Goal: Information Seeking & Learning: Learn about a topic

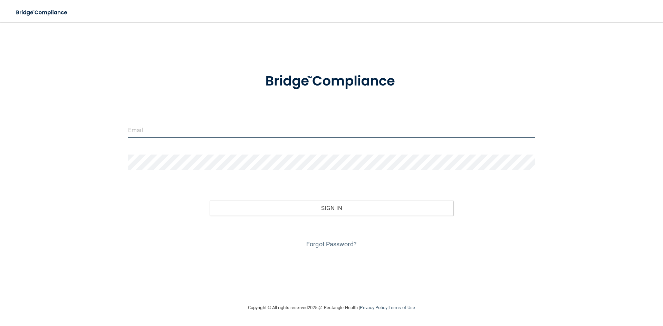
type input "[EMAIL_ADDRESS][DOMAIN_NAME]"
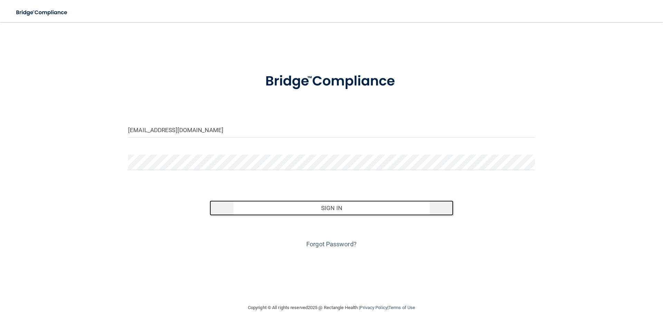
click at [380, 205] on button "Sign In" at bounding box center [332, 208] width 244 height 15
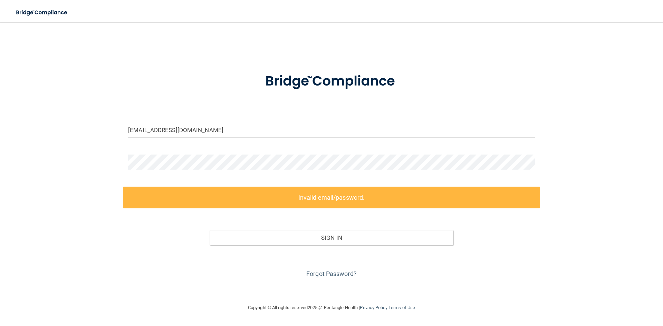
click at [299, 171] on div at bounding box center [331, 165] width 417 height 21
click at [230, 199] on label "Invalid email/password." at bounding box center [331, 198] width 417 height 22
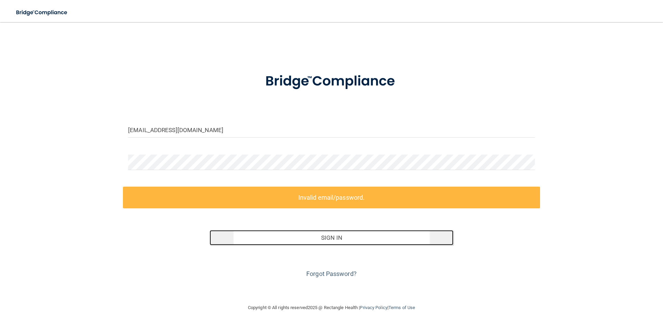
click at [328, 238] on button "Sign In" at bounding box center [332, 237] width 244 height 15
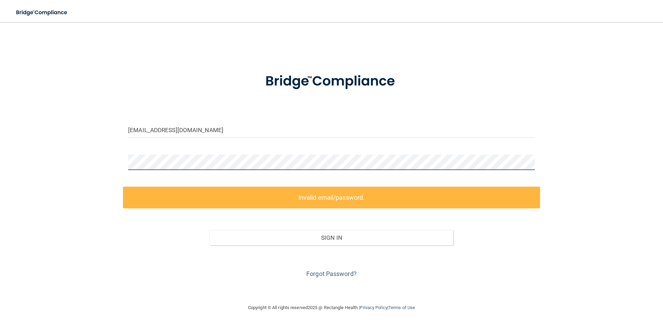
click at [0, 146] on main "[EMAIL_ADDRESS][DOMAIN_NAME] Invalid email/password. You don't have permission …" at bounding box center [331, 174] width 663 height 304
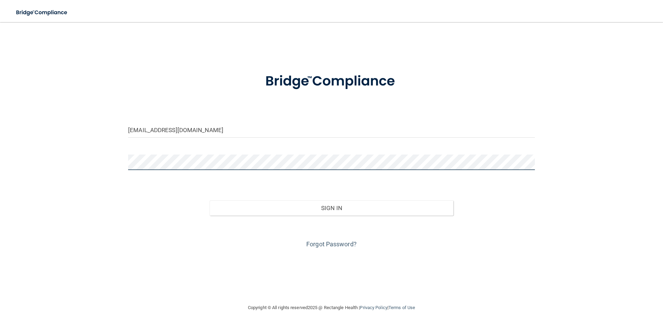
click at [210, 201] on button "Sign In" at bounding box center [332, 208] width 244 height 15
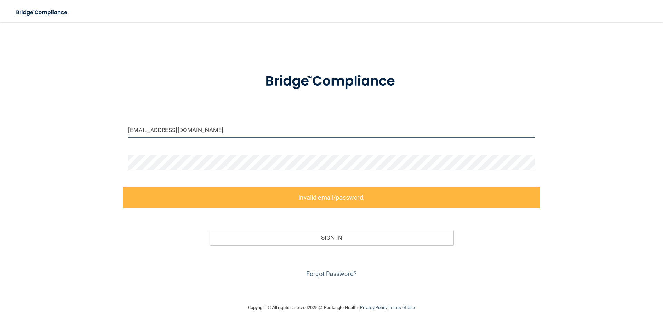
click at [213, 133] on input "[EMAIL_ADDRESS][DOMAIN_NAME]" at bounding box center [331, 130] width 407 height 16
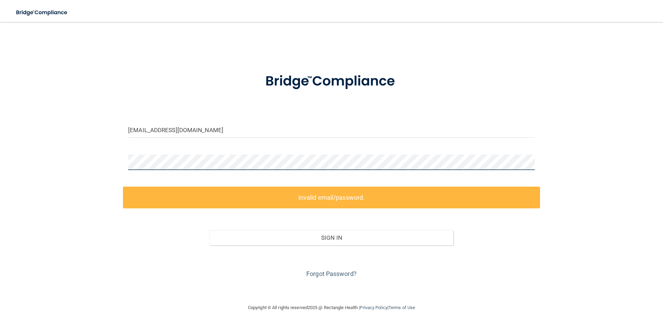
click at [42, 154] on div "[EMAIL_ADDRESS][DOMAIN_NAME] Invalid email/password. You don't have permission …" at bounding box center [331, 163] width 635 height 268
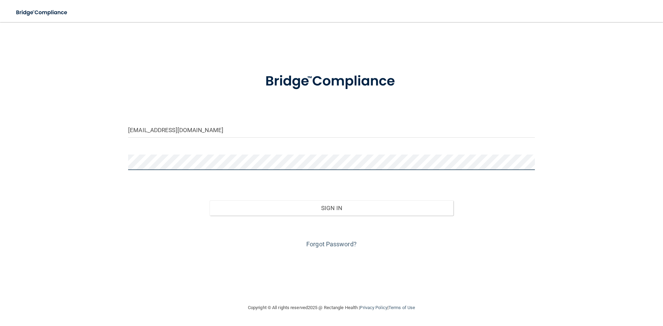
click at [210, 201] on button "Sign In" at bounding box center [332, 208] width 244 height 15
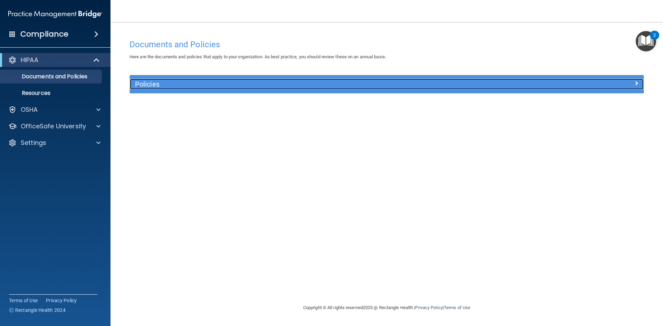
click at [633, 83] on div at bounding box center [579, 83] width 128 height 8
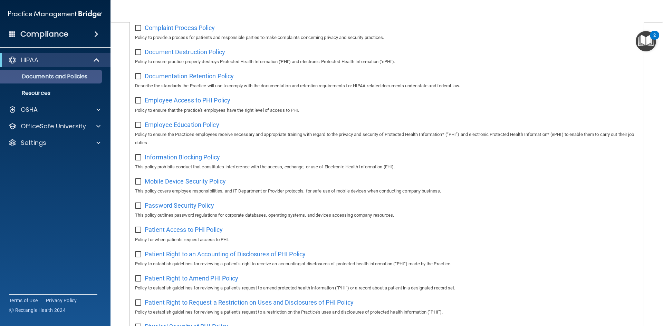
scroll to position [125, 0]
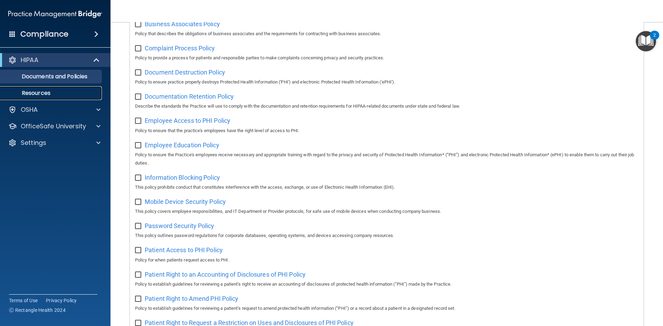
click at [46, 94] on p "Resources" at bounding box center [51, 93] width 94 height 7
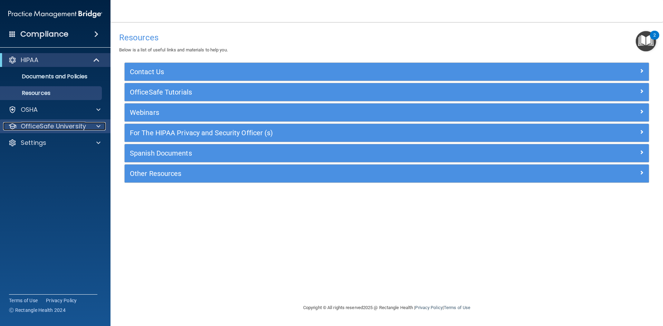
click at [49, 129] on p "OfficeSafe University" at bounding box center [53, 126] width 65 height 8
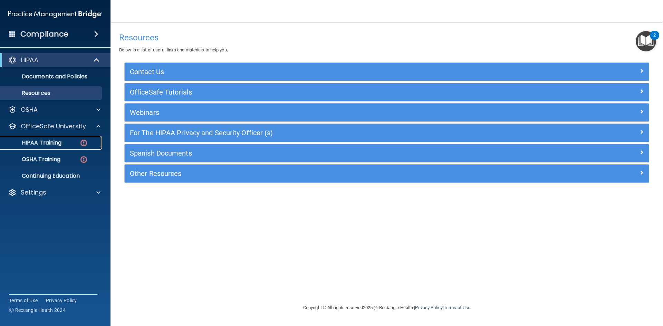
click at [57, 144] on p "HIPAA Training" at bounding box center [32, 142] width 57 height 7
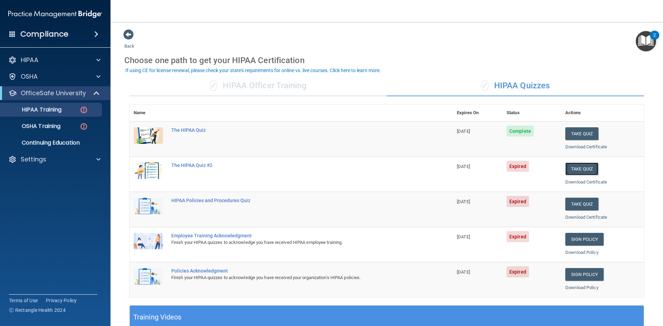
click at [572, 166] on button "Take Quiz" at bounding box center [581, 169] width 33 height 13
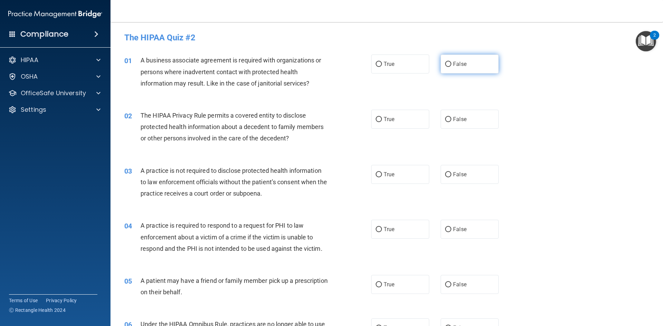
click at [473, 60] on label "False" at bounding box center [469, 64] width 58 height 19
click at [451, 62] on input "False" at bounding box center [448, 64] width 6 height 5
radio input "true"
click at [386, 122] on span "True" at bounding box center [389, 119] width 11 height 7
click at [382, 122] on input "True" at bounding box center [379, 119] width 6 height 5
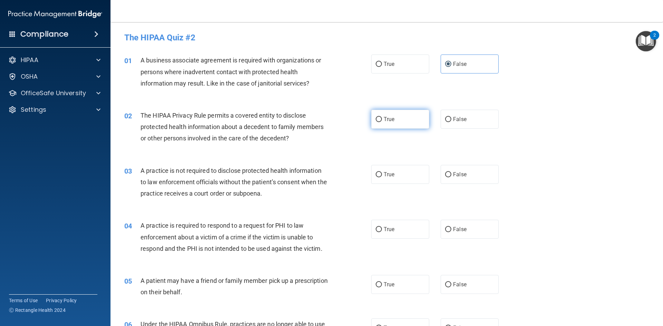
radio input "true"
click at [453, 173] on span "False" at bounding box center [459, 174] width 13 height 7
click at [451, 173] on input "False" at bounding box center [448, 174] width 6 height 5
radio input "true"
click at [396, 232] on label "True" at bounding box center [400, 229] width 58 height 19
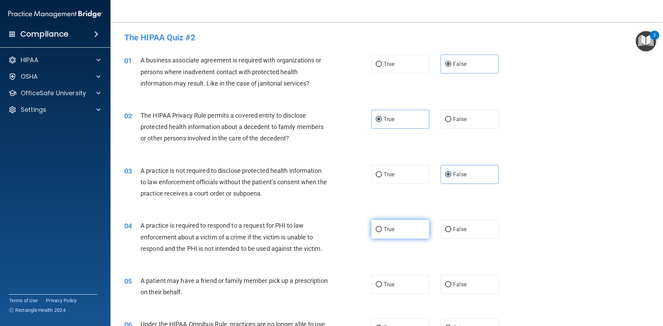
click at [382, 232] on input "True" at bounding box center [379, 229] width 6 height 5
radio input "true"
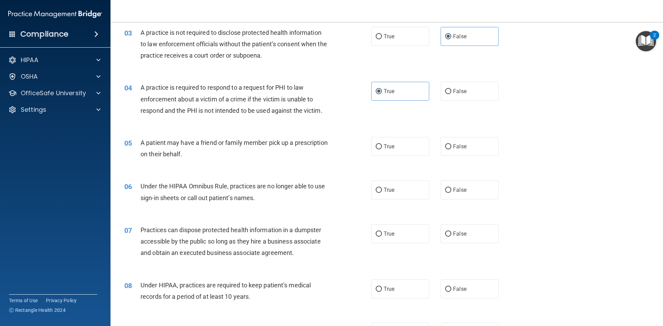
scroll to position [173, 0]
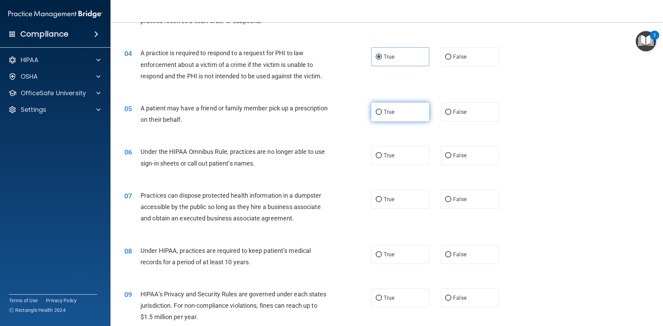
click at [408, 114] on label "True" at bounding box center [400, 112] width 58 height 19
click at [382, 114] on input "True" at bounding box center [379, 112] width 6 height 5
radio input "true"
click at [464, 158] on label "False" at bounding box center [469, 155] width 58 height 19
click at [451, 158] on input "False" at bounding box center [448, 155] width 6 height 5
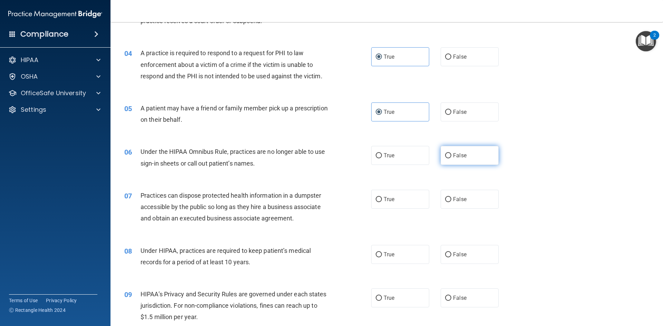
radio input "true"
click at [453, 195] on label "False" at bounding box center [469, 199] width 58 height 19
click at [451, 197] on input "False" at bounding box center [448, 199] width 6 height 5
radio input "true"
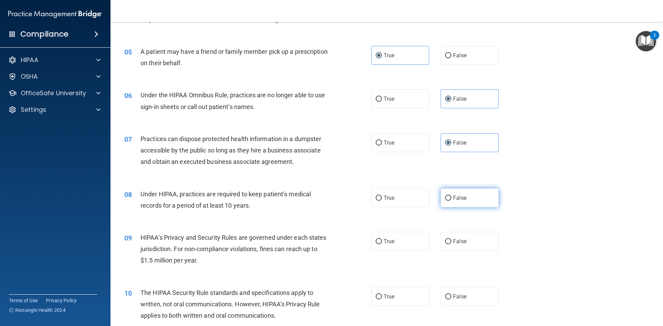
scroll to position [242, 0]
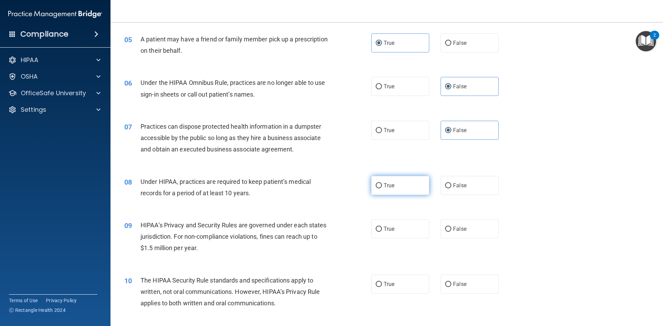
click at [416, 189] on label "True" at bounding box center [400, 185] width 58 height 19
click at [382, 188] on input "True" at bounding box center [379, 185] width 6 height 5
radio input "true"
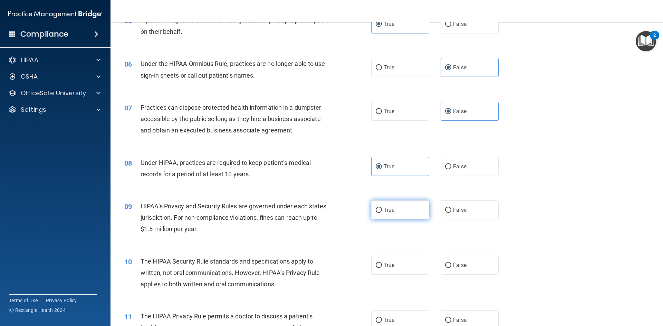
scroll to position [276, 0]
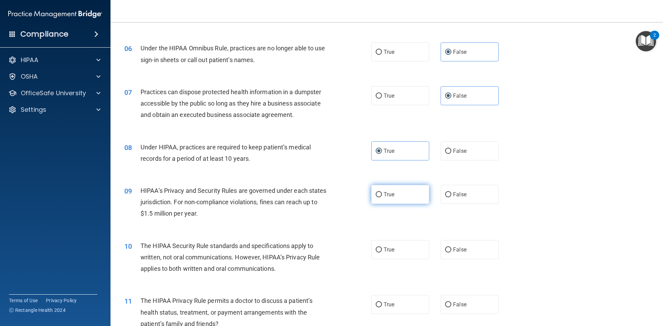
click at [418, 194] on label "True" at bounding box center [400, 194] width 58 height 19
click at [382, 194] on input "True" at bounding box center [379, 194] width 6 height 5
radio input "true"
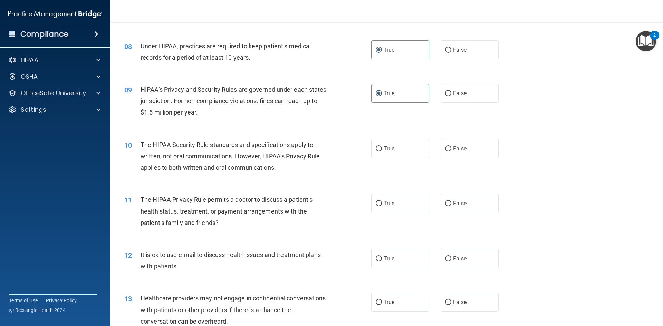
scroll to position [380, 0]
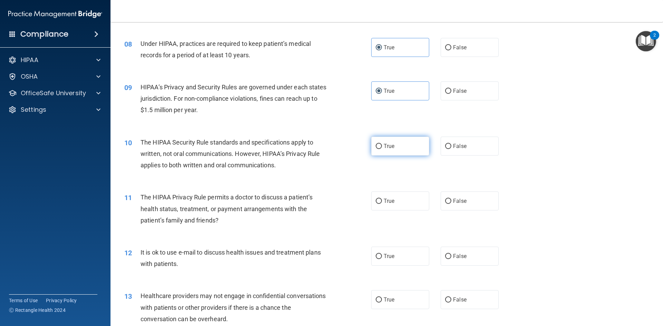
click at [393, 149] on label "True" at bounding box center [400, 146] width 58 height 19
click at [382, 149] on input "True" at bounding box center [379, 146] width 6 height 5
radio input "true"
click at [465, 199] on label "False" at bounding box center [469, 201] width 58 height 19
click at [451, 199] on input "False" at bounding box center [448, 201] width 6 height 5
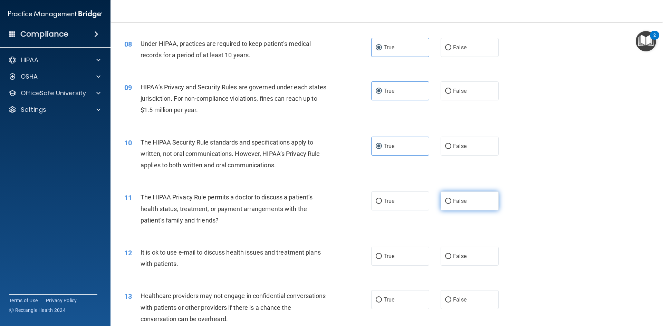
radio input "true"
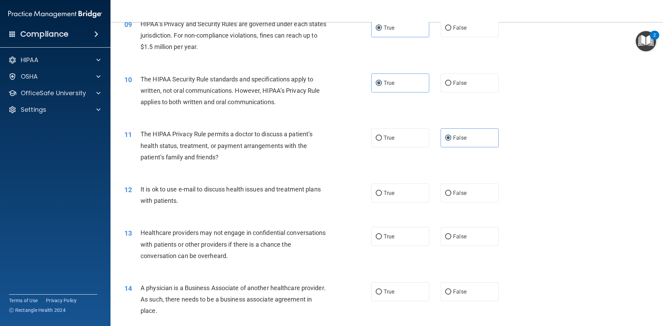
scroll to position [449, 0]
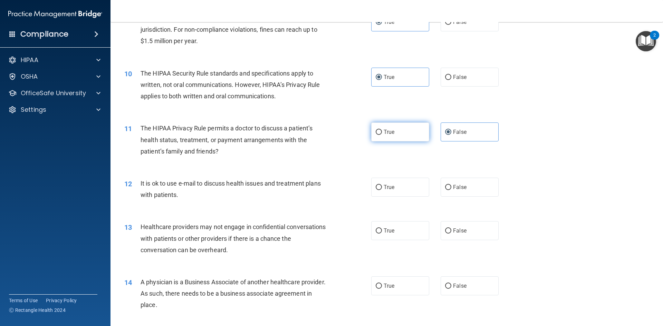
click at [375, 138] on label "True" at bounding box center [400, 132] width 58 height 19
click at [376, 135] on input "True" at bounding box center [379, 132] width 6 height 5
radio input "true"
radio input "false"
click at [387, 184] on label "True" at bounding box center [400, 187] width 58 height 19
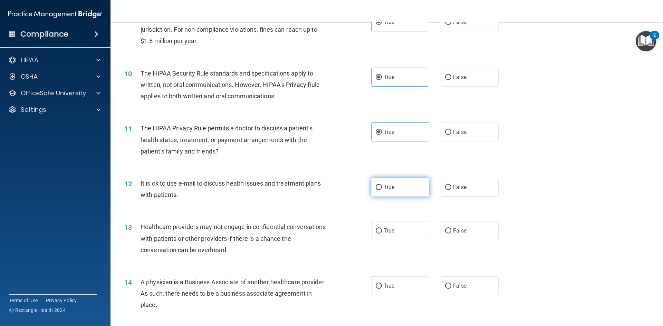
click at [382, 185] on input "True" at bounding box center [379, 187] width 6 height 5
radio input "true"
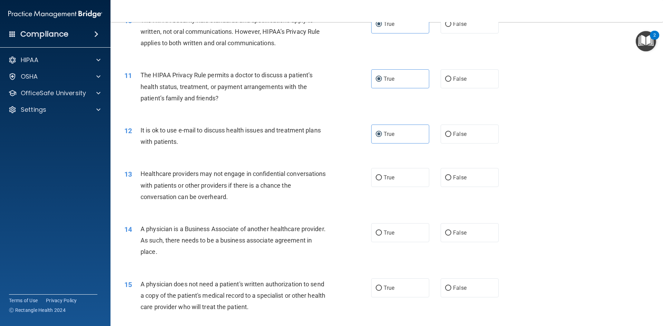
scroll to position [518, 0]
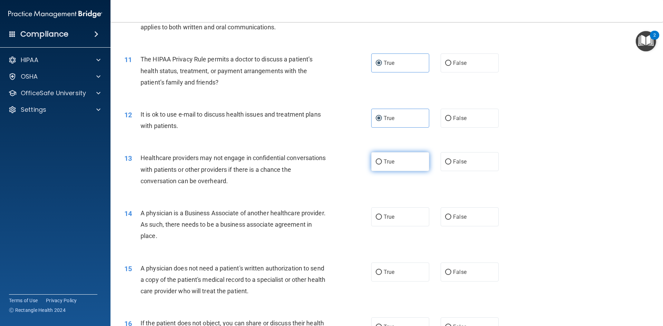
click at [397, 166] on label "True" at bounding box center [400, 161] width 58 height 19
click at [382, 165] on input "True" at bounding box center [379, 161] width 6 height 5
radio input "true"
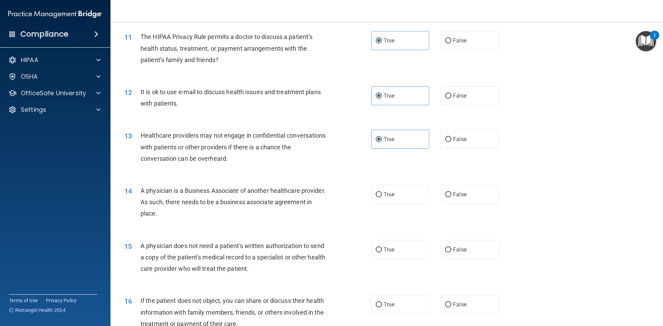
scroll to position [552, 0]
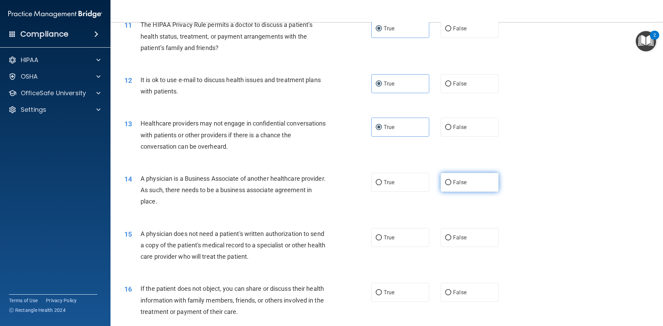
drag, startPoint x: 479, startPoint y: 195, endPoint x: 478, endPoint y: 189, distance: 6.7
click at [479, 195] on div "14 A physician is a Business Associate of another healthcare provider. As such,…" at bounding box center [386, 191] width 535 height 55
click at [478, 189] on label "False" at bounding box center [469, 182] width 58 height 19
click at [451, 185] on input "False" at bounding box center [448, 182] width 6 height 5
radio input "true"
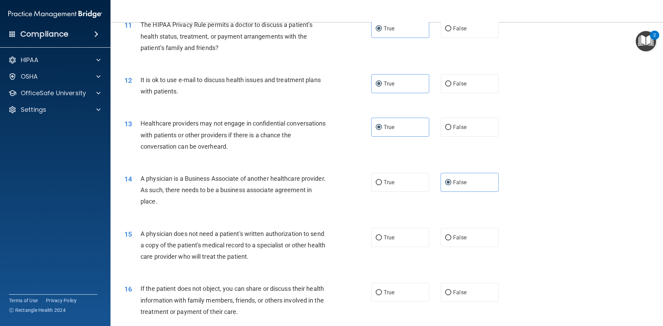
scroll to position [587, 0]
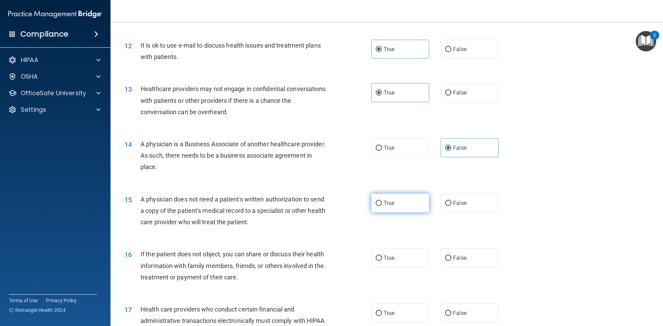
click at [388, 201] on span "True" at bounding box center [389, 203] width 11 height 7
click at [382, 201] on input "True" at bounding box center [379, 203] width 6 height 5
radio input "true"
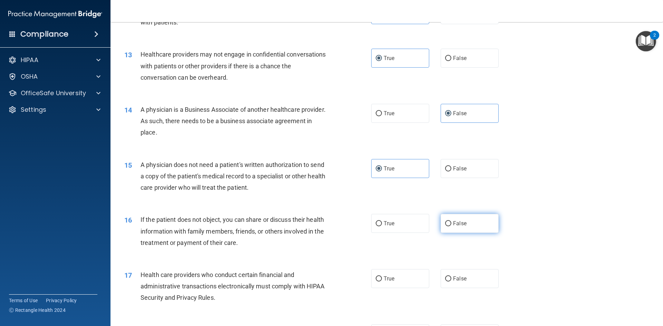
click at [447, 224] on input "False" at bounding box center [448, 223] width 6 height 5
radio input "true"
click at [404, 217] on label "True" at bounding box center [400, 223] width 58 height 19
click at [382, 221] on input "True" at bounding box center [379, 223] width 6 height 5
radio input "true"
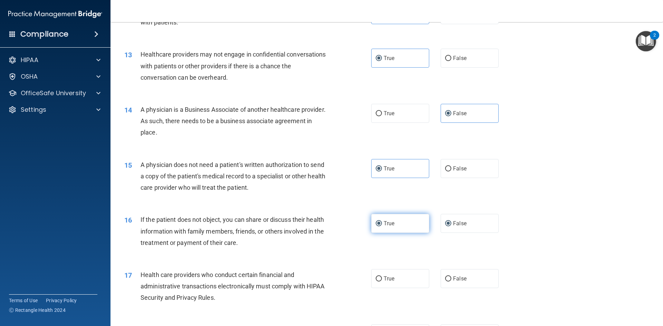
radio input "false"
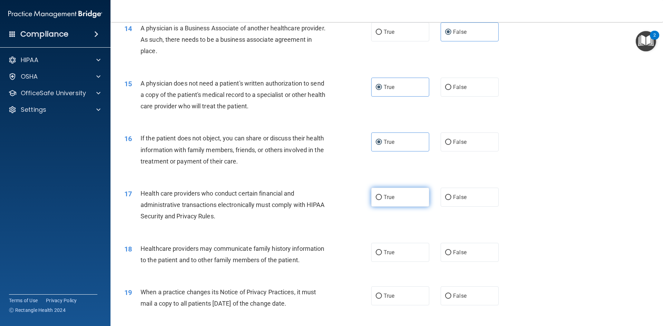
scroll to position [725, 0]
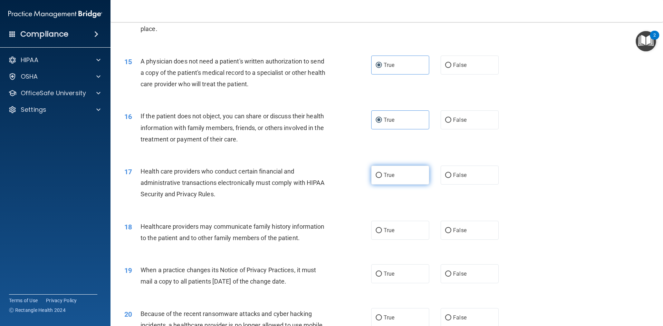
click at [404, 177] on label "True" at bounding box center [400, 175] width 58 height 19
click at [382, 177] on input "True" at bounding box center [379, 175] width 6 height 5
radio input "true"
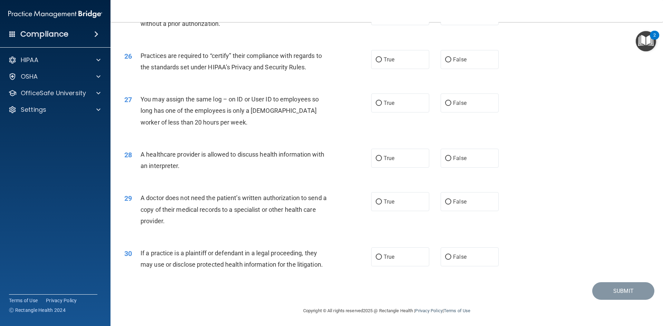
scroll to position [1281, 0]
click at [396, 257] on label "True" at bounding box center [400, 255] width 58 height 19
click at [382, 257] on input "True" at bounding box center [379, 255] width 6 height 5
radio input "true"
click at [448, 201] on label "False" at bounding box center [469, 200] width 58 height 19
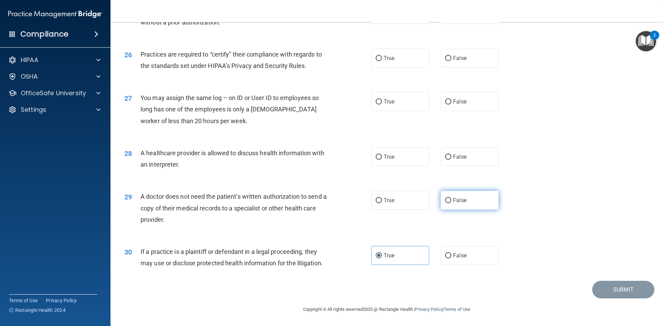
click at [448, 201] on input "False" at bounding box center [448, 200] width 6 height 5
radio input "true"
click at [398, 158] on label "True" at bounding box center [400, 156] width 58 height 19
click at [382, 158] on input "True" at bounding box center [379, 157] width 6 height 5
radio input "true"
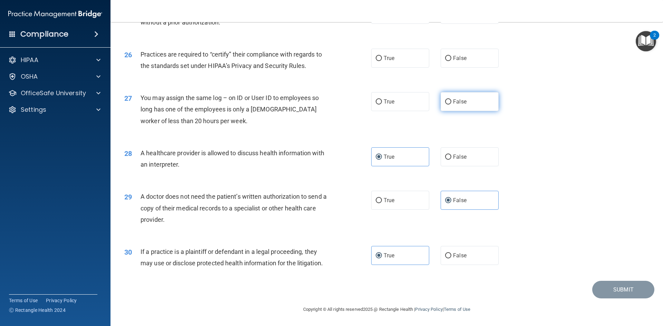
click at [446, 101] on input "False" at bounding box center [448, 101] width 6 height 5
radio input "true"
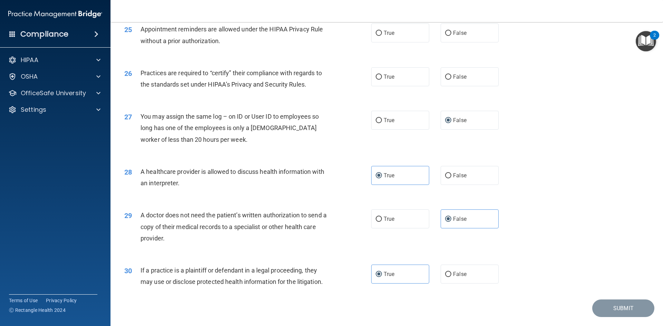
scroll to position [1246, 0]
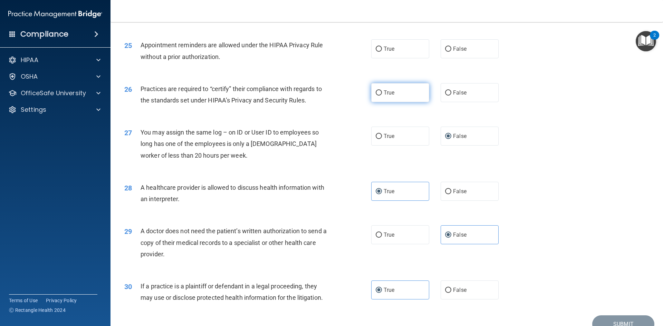
click at [389, 95] on span "True" at bounding box center [389, 92] width 11 height 7
click at [382, 95] on input "True" at bounding box center [379, 92] width 6 height 5
radio input "true"
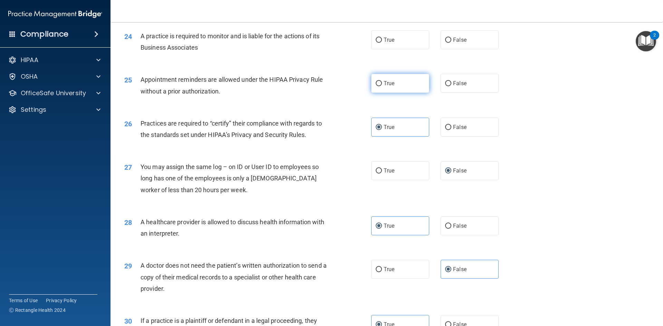
click at [385, 83] on span "True" at bounding box center [389, 83] width 11 height 7
click at [382, 83] on input "True" at bounding box center [379, 83] width 6 height 5
radio input "true"
click at [453, 84] on span "False" at bounding box center [459, 83] width 13 height 7
click at [451, 84] on input "False" at bounding box center [448, 83] width 6 height 5
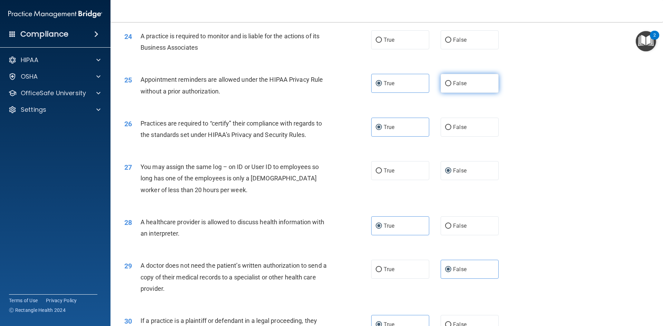
radio input "true"
radio input "false"
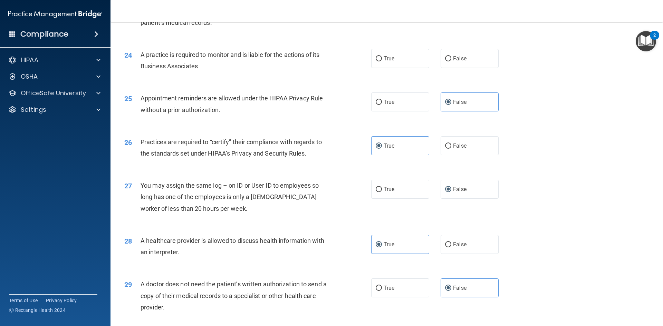
scroll to position [1177, 0]
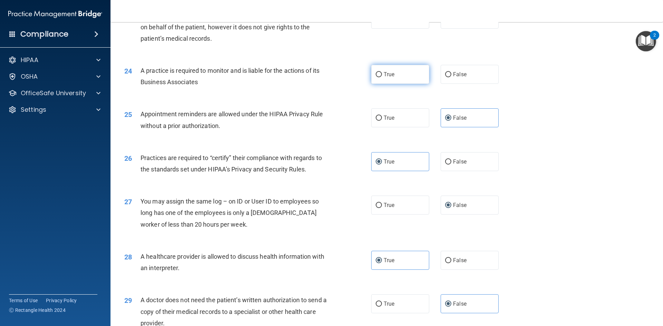
click at [393, 78] on label "True" at bounding box center [400, 74] width 58 height 19
click at [382, 77] on input "True" at bounding box center [379, 74] width 6 height 5
radio input "true"
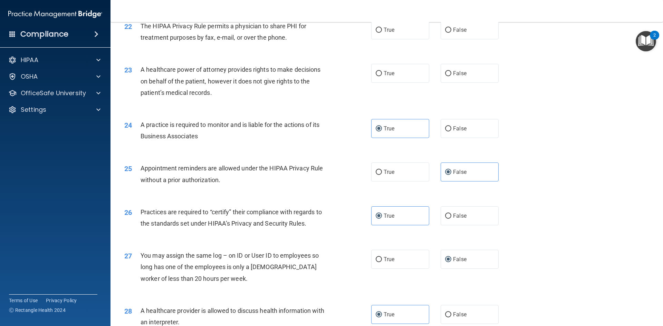
scroll to position [1108, 0]
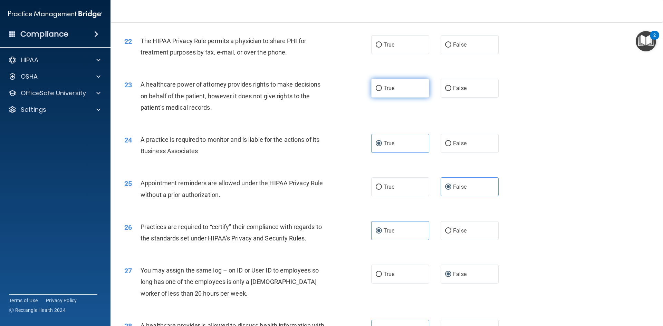
click at [403, 93] on label "True" at bounding box center [400, 88] width 58 height 19
click at [382, 91] on input "True" at bounding box center [379, 88] width 6 height 5
radio input "true"
click at [465, 48] on label "False" at bounding box center [469, 44] width 58 height 19
click at [451, 48] on input "False" at bounding box center [448, 44] width 6 height 5
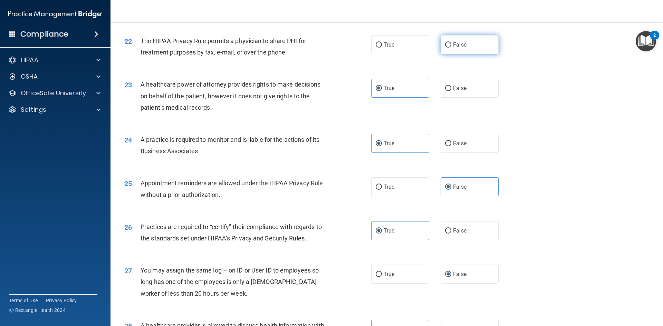
radio input "true"
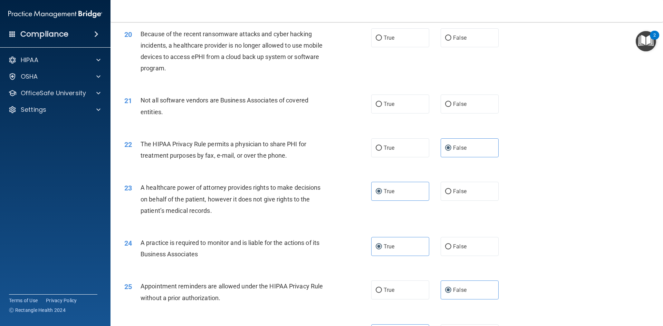
scroll to position [1005, 0]
click at [399, 146] on label "True" at bounding box center [400, 148] width 58 height 19
click at [382, 146] on input "True" at bounding box center [379, 148] width 6 height 5
radio input "true"
radio input "false"
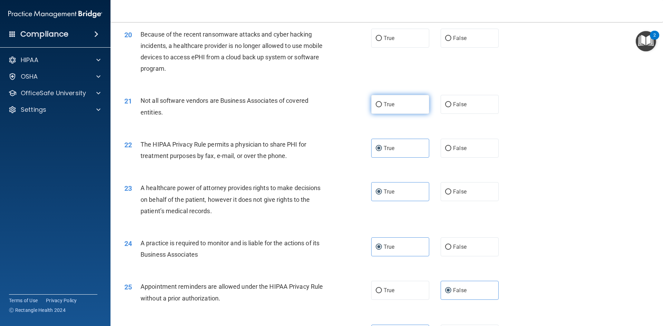
click at [408, 113] on label "True" at bounding box center [400, 104] width 58 height 19
click at [382, 107] on input "True" at bounding box center [379, 104] width 6 height 5
radio input "true"
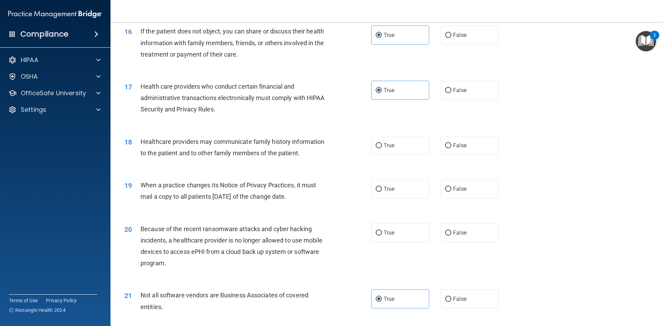
scroll to position [832, 0]
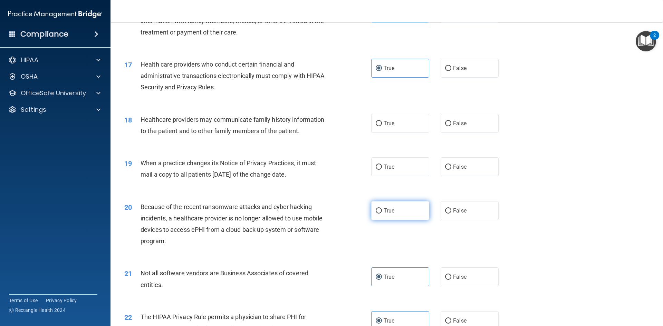
click at [404, 209] on label "True" at bounding box center [400, 210] width 58 height 19
click at [382, 209] on input "True" at bounding box center [379, 211] width 6 height 5
radio input "true"
click at [398, 172] on label "True" at bounding box center [400, 166] width 58 height 19
click at [382, 170] on input "True" at bounding box center [379, 167] width 6 height 5
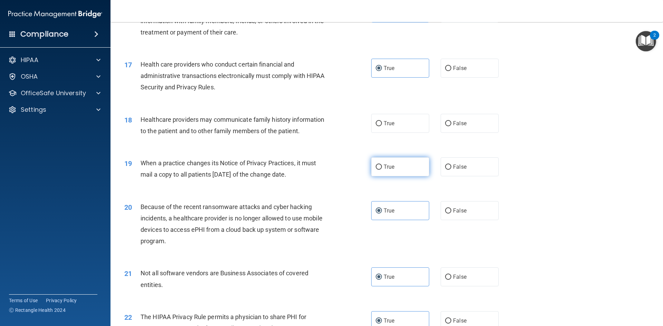
radio input "true"
click at [454, 124] on span "False" at bounding box center [459, 123] width 13 height 7
click at [451, 124] on input "False" at bounding box center [448, 123] width 6 height 5
radio input "true"
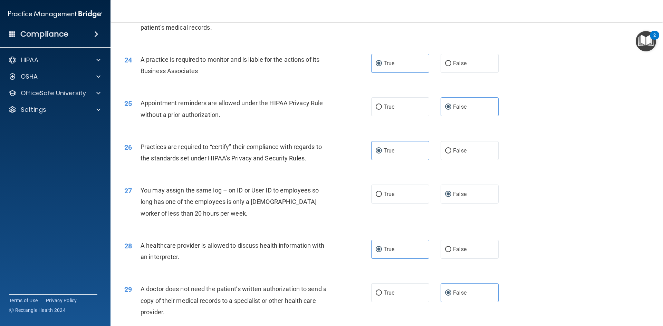
scroll to position [1281, 0]
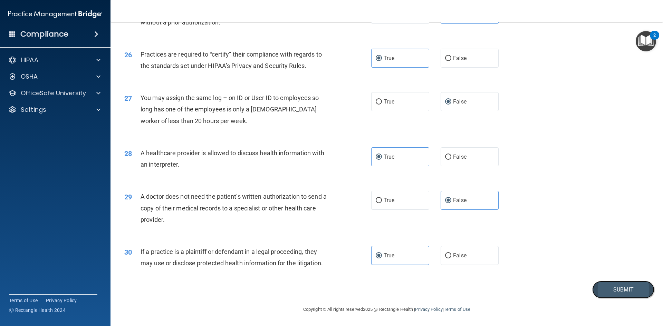
click at [620, 293] on button "Submit" at bounding box center [623, 290] width 62 height 18
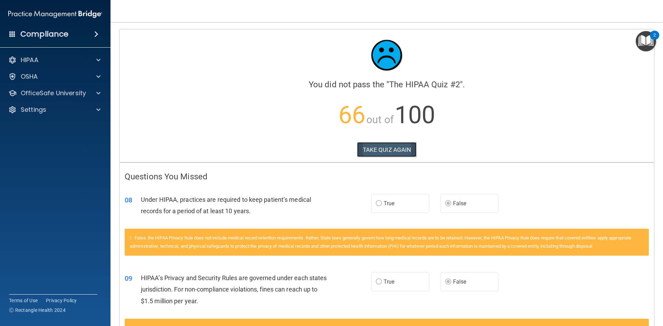
click at [393, 150] on button "TAKE QUIZ AGAIN" at bounding box center [387, 149] width 60 height 15
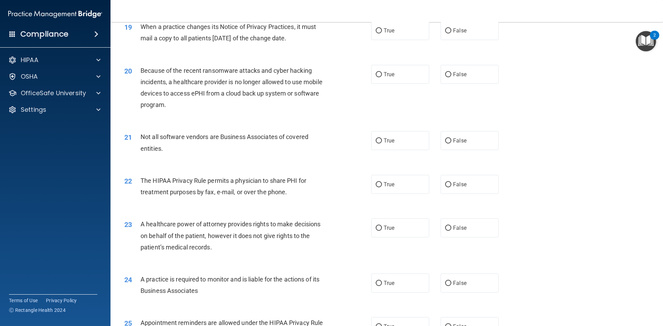
scroll to position [1070, 0]
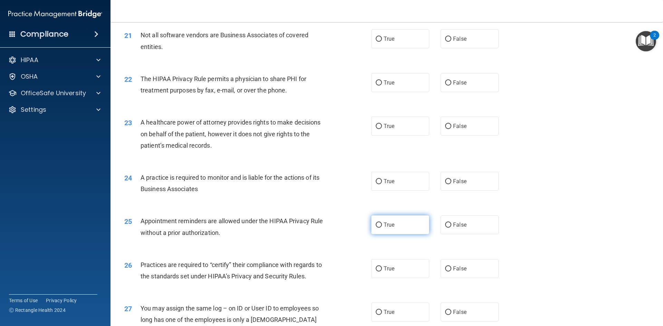
click at [372, 224] on label "True" at bounding box center [400, 224] width 58 height 19
click at [376, 224] on input "True" at bounding box center [379, 225] width 6 height 5
radio input "true"
click at [447, 269] on input "False" at bounding box center [448, 268] width 6 height 5
radio input "true"
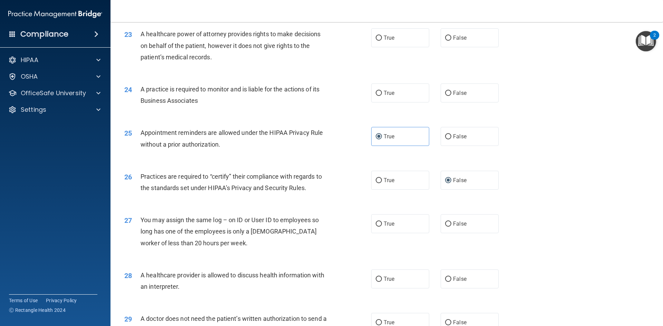
scroll to position [1208, 0]
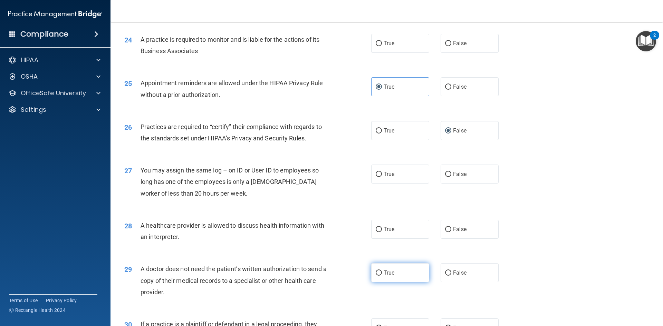
click at [390, 270] on span "True" at bounding box center [389, 273] width 11 height 7
click at [382, 271] on input "True" at bounding box center [379, 273] width 6 height 5
radio input "true"
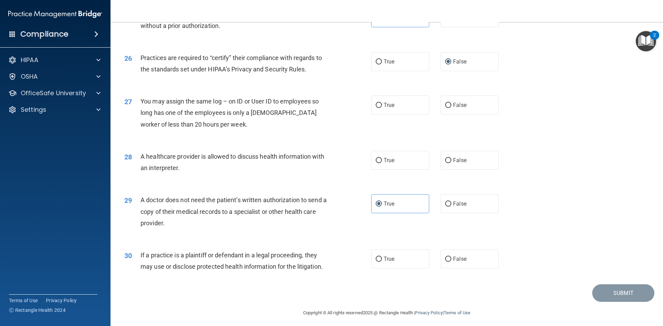
scroll to position [1281, 0]
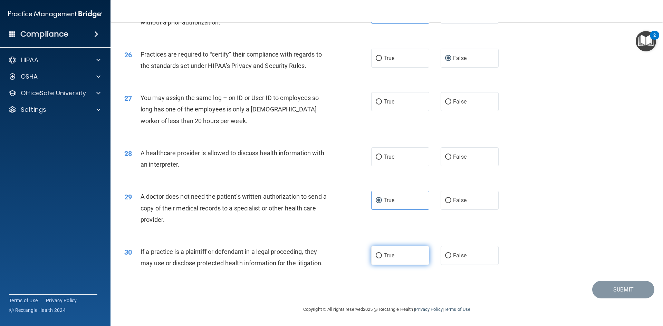
click at [387, 261] on label "True" at bounding box center [400, 255] width 58 height 19
click at [382, 259] on input "True" at bounding box center [379, 255] width 6 height 5
radio input "true"
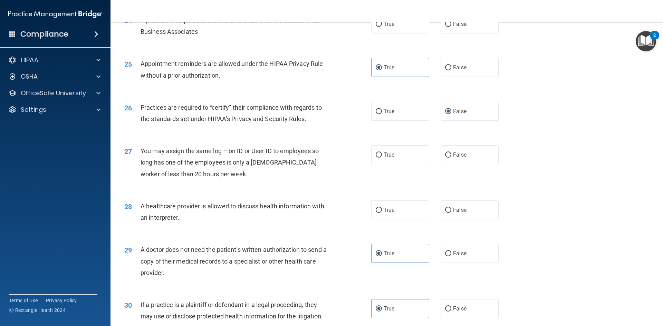
scroll to position [1177, 0]
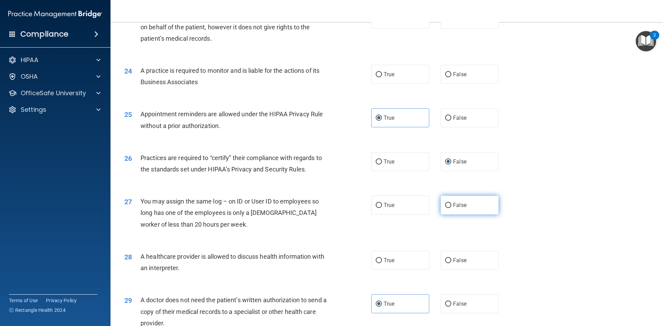
click at [445, 205] on input "False" at bounding box center [448, 205] width 6 height 5
radio input "true"
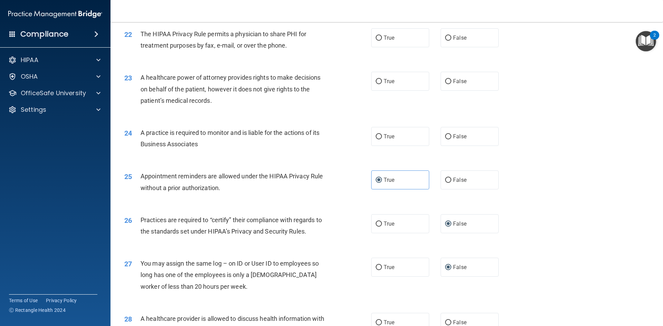
scroll to position [1108, 0]
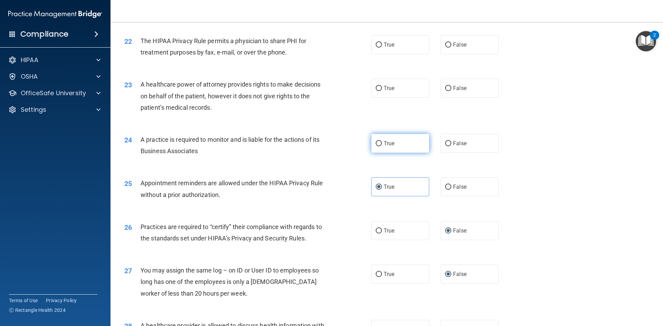
click at [388, 144] on span "True" at bounding box center [389, 143] width 11 height 7
click at [382, 144] on input "True" at bounding box center [379, 143] width 6 height 5
radio input "true"
click at [453, 90] on span "False" at bounding box center [459, 88] width 13 height 7
click at [451, 90] on input "False" at bounding box center [448, 88] width 6 height 5
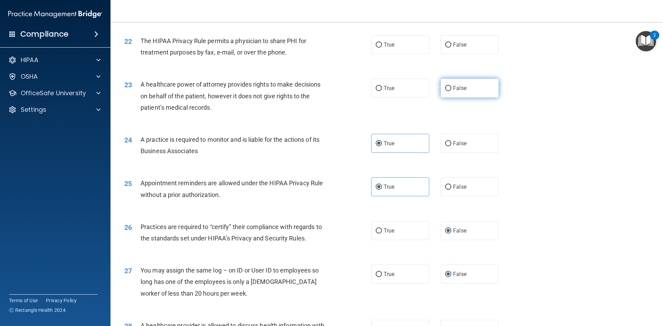
radio input "true"
click at [390, 48] on span "True" at bounding box center [389, 44] width 11 height 7
click at [382, 48] on input "True" at bounding box center [379, 44] width 6 height 5
radio input "true"
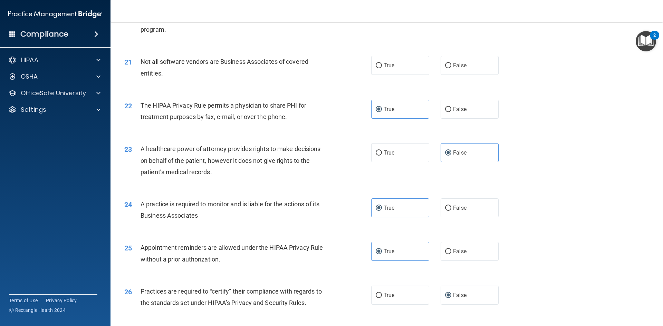
scroll to position [1039, 0]
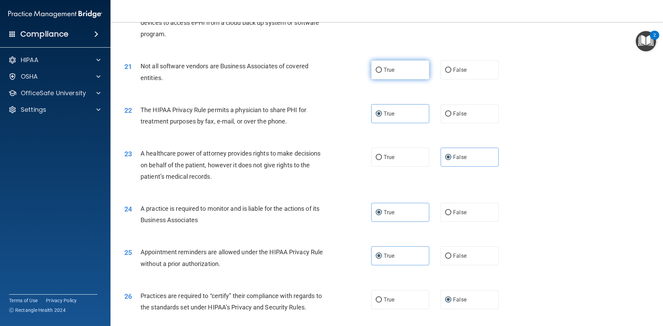
click at [384, 69] on span "True" at bounding box center [389, 70] width 11 height 7
click at [381, 69] on input "True" at bounding box center [379, 70] width 6 height 5
radio input "true"
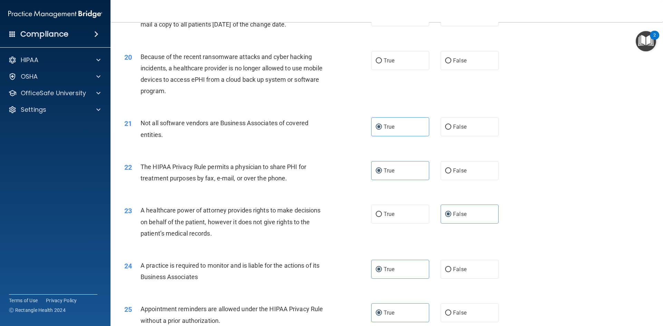
scroll to position [970, 0]
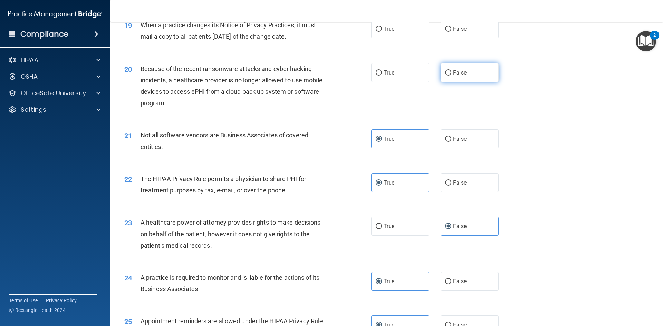
click at [441, 77] on label "False" at bounding box center [469, 72] width 58 height 19
click at [445, 76] on input "False" at bounding box center [448, 72] width 6 height 5
radio input "true"
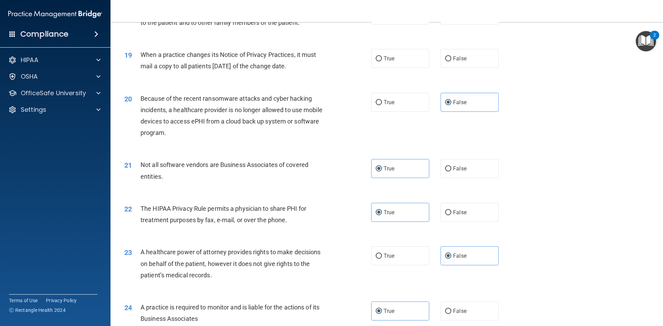
scroll to position [901, 0]
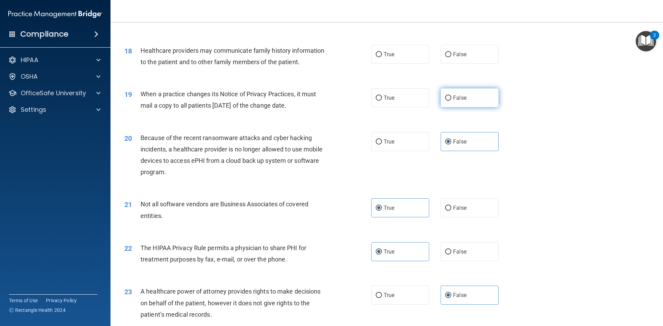
click at [453, 100] on span "False" at bounding box center [459, 98] width 13 height 7
click at [451, 100] on input "False" at bounding box center [448, 98] width 6 height 5
radio input "true"
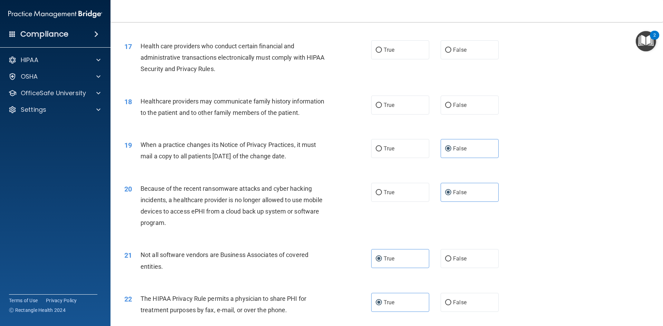
scroll to position [832, 0]
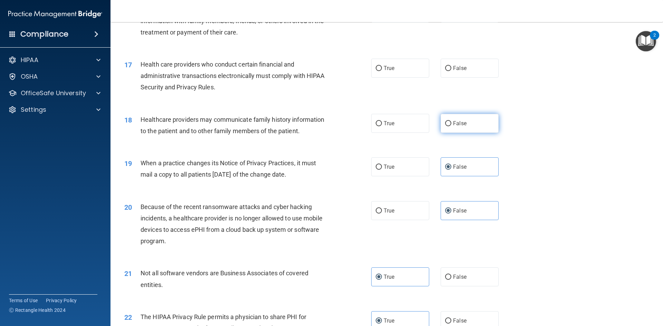
click at [445, 125] on input "False" at bounding box center [448, 123] width 6 height 5
radio input "true"
click at [379, 66] on input "True" at bounding box center [379, 68] width 6 height 5
radio input "true"
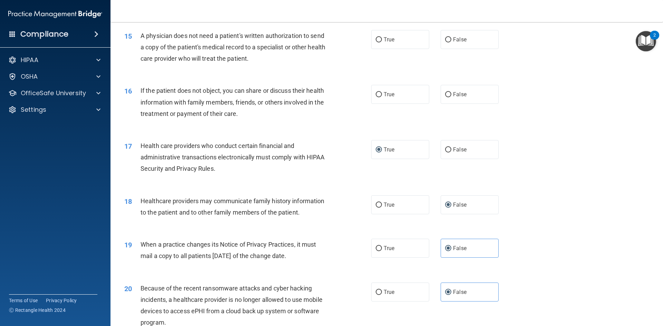
scroll to position [728, 0]
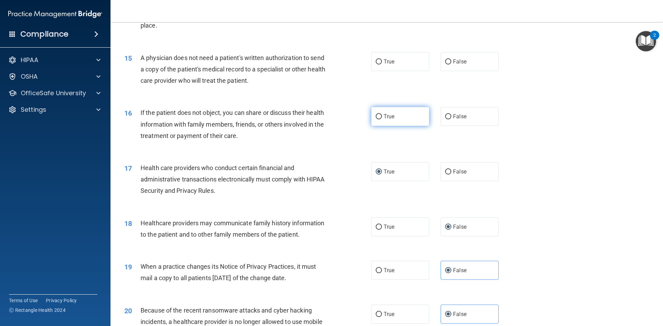
click at [388, 123] on label "True" at bounding box center [400, 116] width 58 height 19
click at [382, 119] on input "True" at bounding box center [379, 116] width 6 height 5
radio input "true"
click at [451, 66] on label "False" at bounding box center [469, 61] width 58 height 19
click at [451, 65] on input "False" at bounding box center [448, 61] width 6 height 5
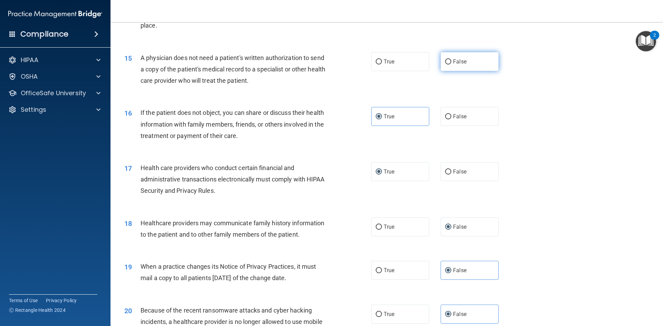
radio input "true"
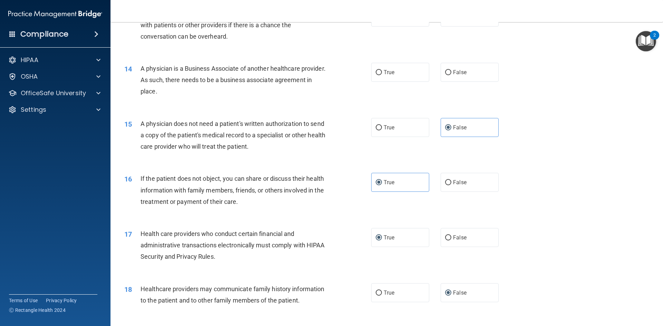
scroll to position [659, 0]
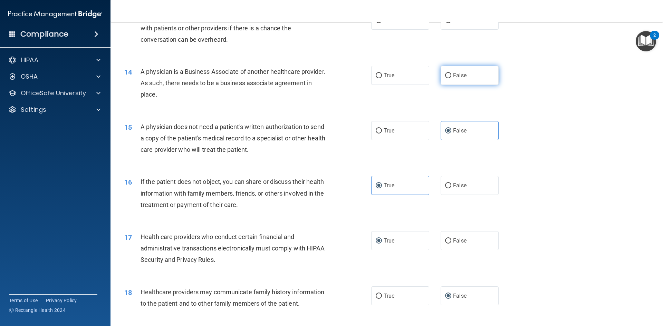
click at [455, 69] on label "False" at bounding box center [469, 75] width 58 height 19
click at [451, 73] on input "False" at bounding box center [448, 75] width 6 height 5
radio input "true"
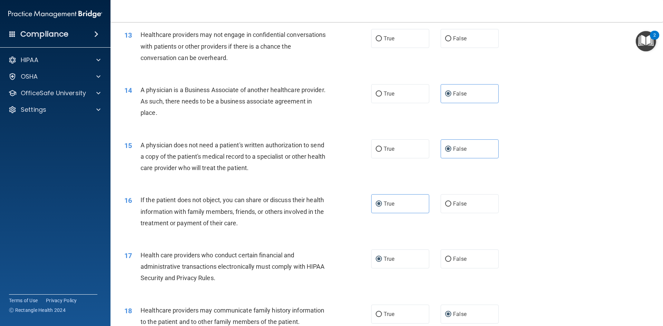
scroll to position [625, 0]
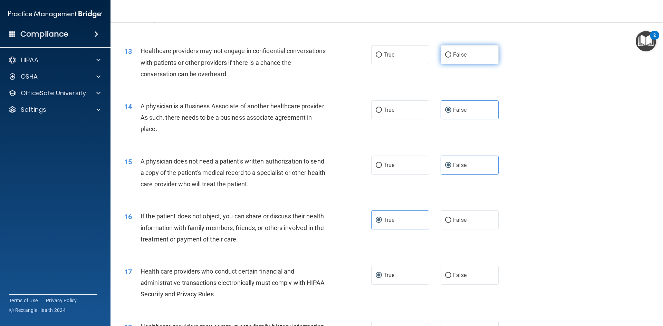
click at [461, 57] on span "False" at bounding box center [459, 54] width 13 height 7
click at [451, 57] on input "False" at bounding box center [448, 54] width 6 height 5
radio input "true"
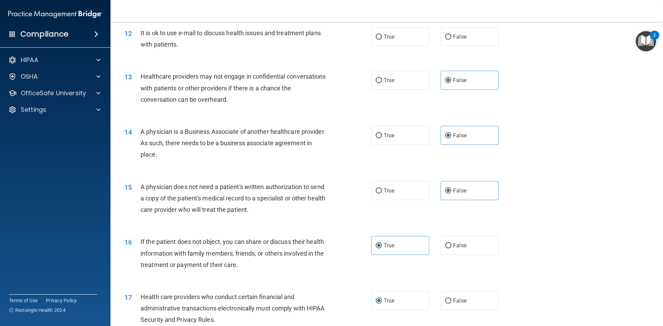
scroll to position [521, 0]
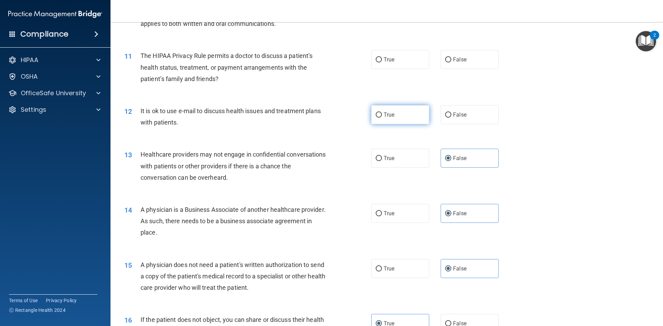
click at [384, 117] on span "True" at bounding box center [389, 115] width 11 height 7
click at [382, 117] on input "True" at bounding box center [379, 115] width 6 height 5
radio input "true"
click at [389, 64] on label "True" at bounding box center [400, 59] width 58 height 19
click at [382, 62] on input "True" at bounding box center [379, 59] width 6 height 5
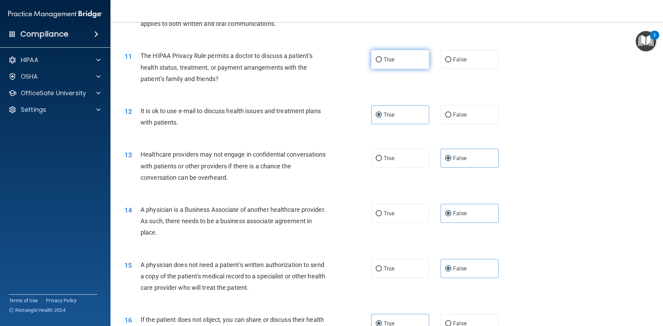
radio input "true"
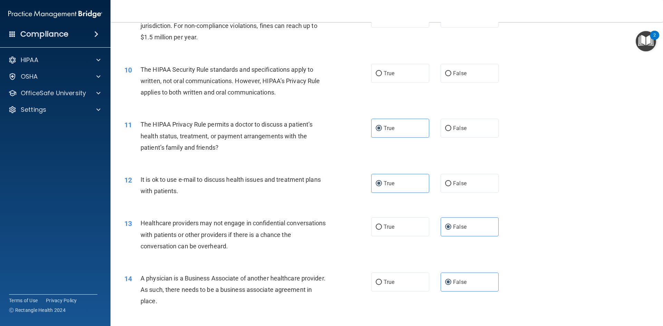
scroll to position [452, 0]
click at [386, 72] on span "True" at bounding box center [389, 73] width 11 height 7
click at [382, 72] on input "True" at bounding box center [379, 73] width 6 height 5
radio input "true"
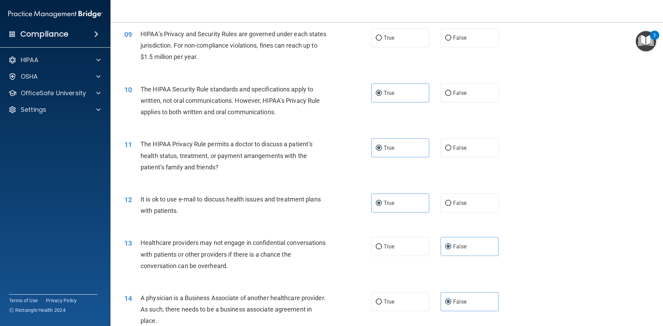
scroll to position [383, 0]
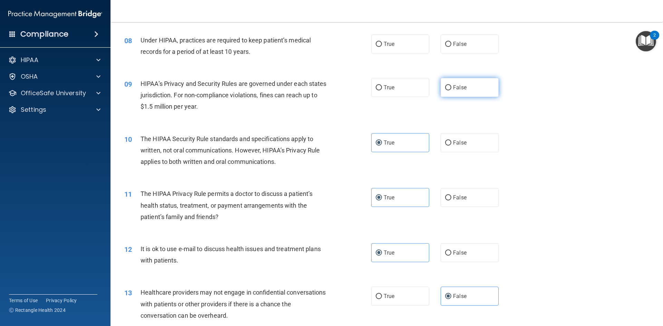
click at [447, 93] on label "False" at bounding box center [469, 87] width 58 height 19
click at [447, 90] on input "False" at bounding box center [448, 87] width 6 height 5
radio input "true"
click at [445, 42] on input "False" at bounding box center [448, 44] width 6 height 5
radio input "true"
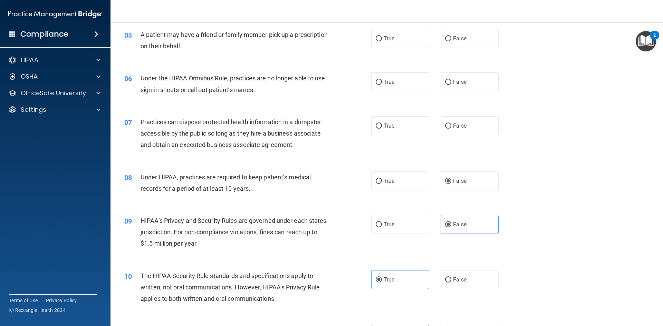
scroll to position [245, 0]
click at [458, 126] on span "False" at bounding box center [459, 127] width 13 height 7
click at [451, 126] on input "False" at bounding box center [448, 127] width 6 height 5
radio input "true"
click at [440, 84] on label "False" at bounding box center [469, 83] width 58 height 19
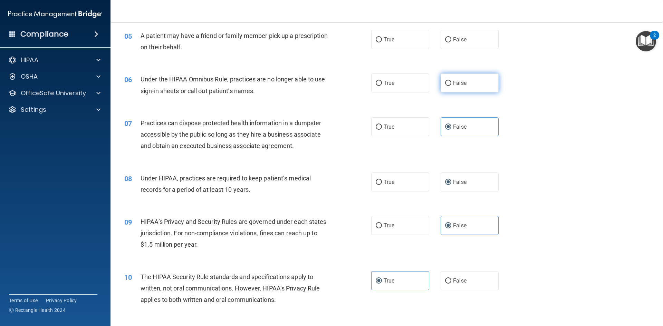
click at [445, 84] on input "False" at bounding box center [448, 83] width 6 height 5
radio input "true"
click at [455, 43] on label "False" at bounding box center [469, 39] width 58 height 19
click at [451, 42] on input "False" at bounding box center [448, 39] width 6 height 5
radio input "true"
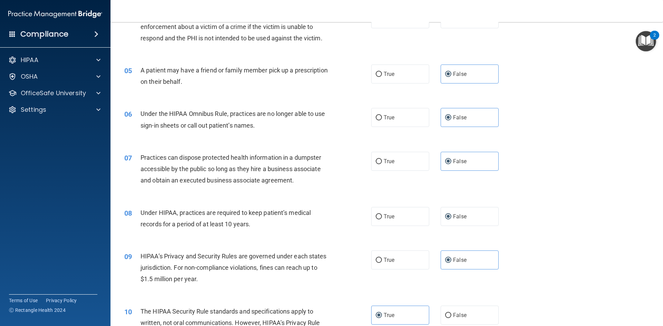
scroll to position [176, 0]
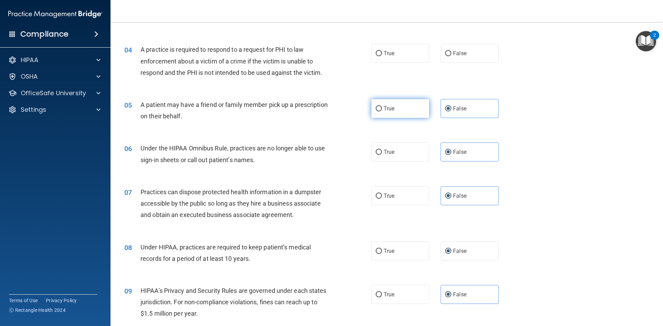
click at [410, 107] on label "True" at bounding box center [400, 108] width 58 height 19
click at [382, 107] on input "True" at bounding box center [379, 108] width 6 height 5
radio input "true"
radio input "false"
click at [376, 57] on label "True" at bounding box center [400, 53] width 58 height 19
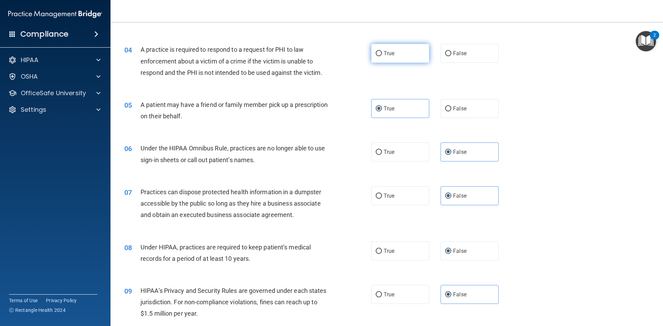
click at [376, 56] on input "True" at bounding box center [379, 53] width 6 height 5
radio input "true"
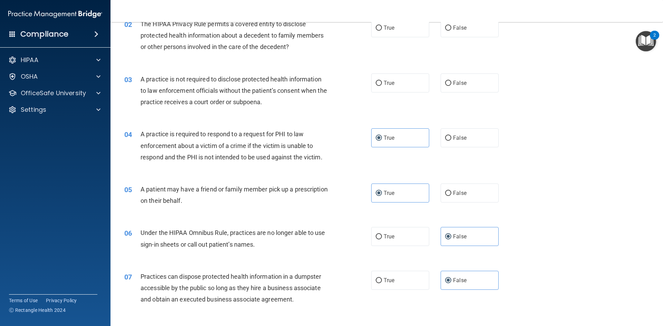
scroll to position [72, 0]
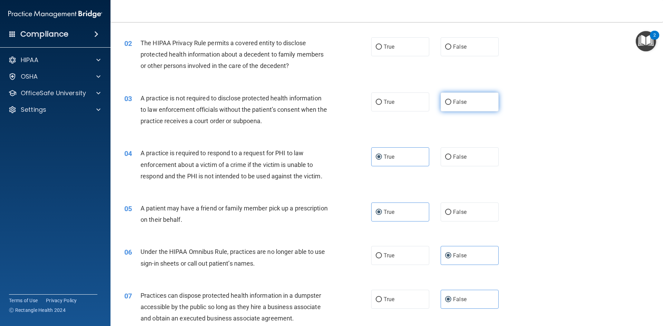
click at [440, 102] on label "False" at bounding box center [469, 102] width 58 height 19
click at [445, 102] on input "False" at bounding box center [448, 102] width 6 height 5
radio input "true"
click at [390, 42] on label "True" at bounding box center [400, 46] width 58 height 19
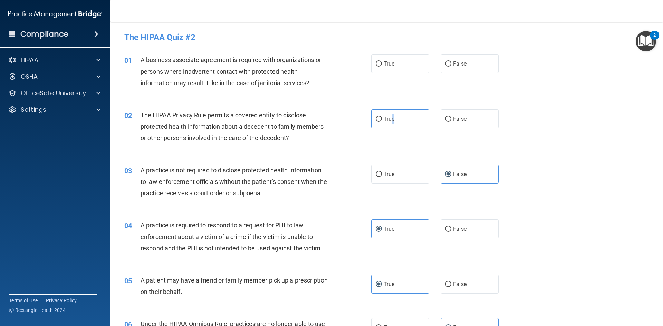
scroll to position [0, 0]
click at [380, 120] on label "True" at bounding box center [400, 119] width 58 height 19
click at [380, 120] on input "True" at bounding box center [379, 119] width 6 height 5
radio input "true"
click at [445, 66] on input "False" at bounding box center [448, 64] width 6 height 5
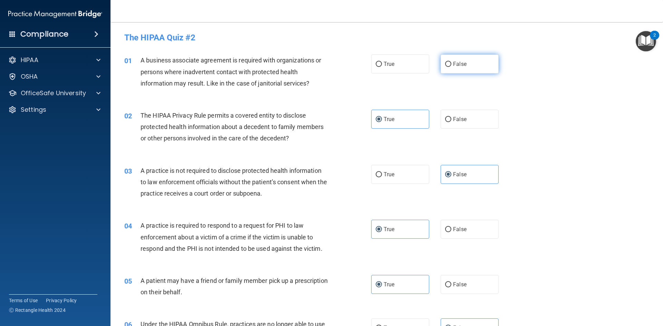
radio input "true"
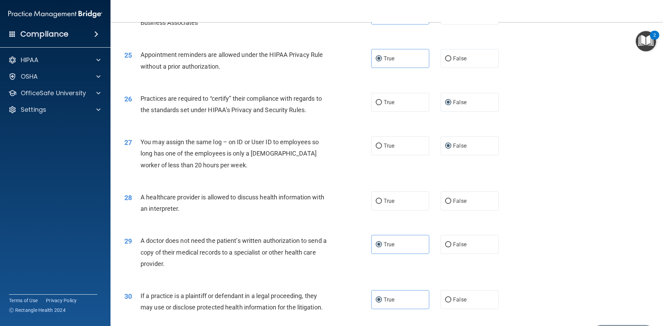
scroll to position [1281, 0]
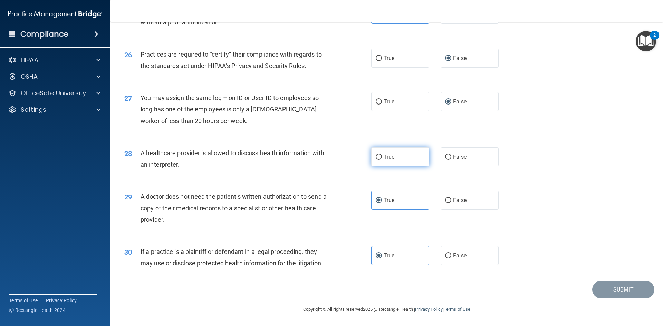
click at [403, 156] on label "True" at bounding box center [400, 156] width 58 height 19
click at [382, 156] on input "True" at bounding box center [379, 157] width 6 height 5
radio input "true"
click at [609, 295] on button "Submit" at bounding box center [623, 290] width 62 height 18
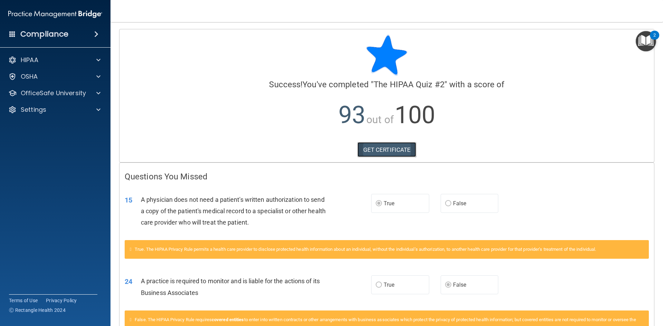
click at [403, 149] on link "GET CERTIFICATE" at bounding box center [386, 149] width 59 height 15
click at [71, 93] on p "OfficeSafe University" at bounding box center [53, 93] width 65 height 8
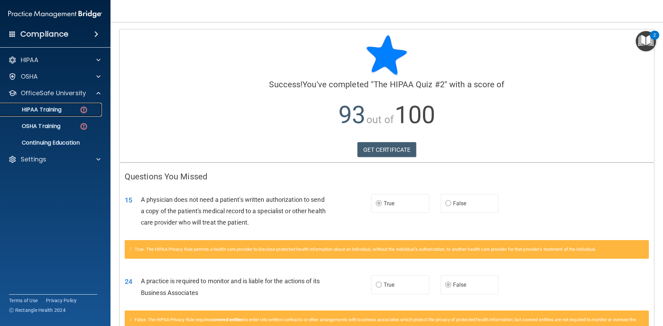
click at [52, 109] on p "HIPAA Training" at bounding box center [32, 109] width 57 height 7
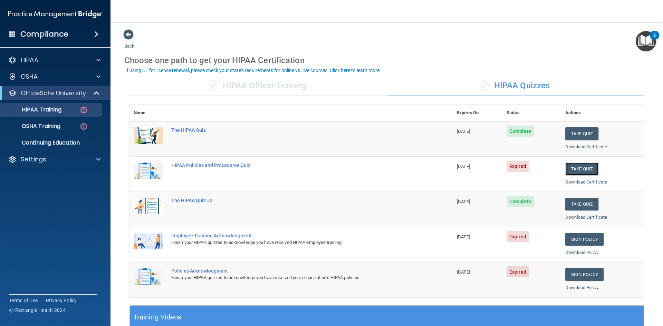
click at [577, 169] on button "Take Quiz" at bounding box center [581, 169] width 33 height 13
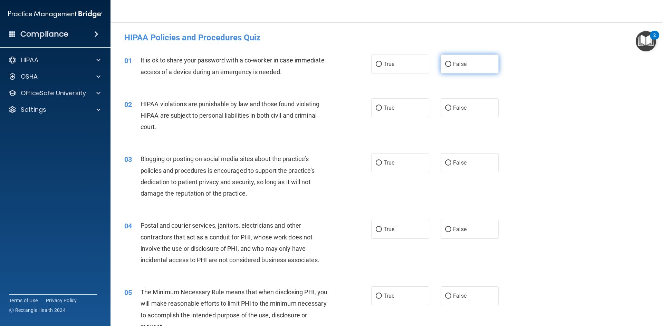
click at [467, 69] on label "False" at bounding box center [469, 64] width 58 height 19
click at [451, 67] on input "False" at bounding box center [448, 64] width 6 height 5
radio input "true"
click at [405, 109] on label "True" at bounding box center [400, 107] width 58 height 19
click at [382, 109] on input "True" at bounding box center [379, 108] width 6 height 5
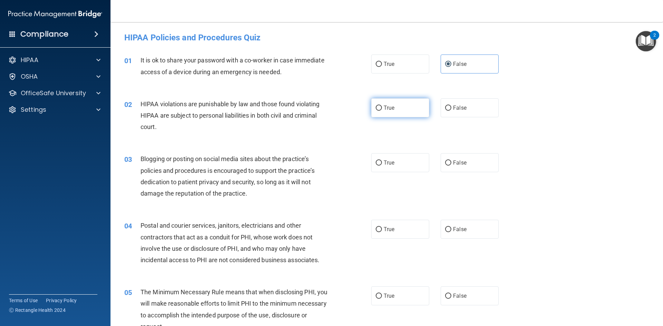
radio input "true"
click at [467, 159] on label "False" at bounding box center [469, 162] width 58 height 19
click at [451, 161] on input "False" at bounding box center [448, 163] width 6 height 5
radio input "true"
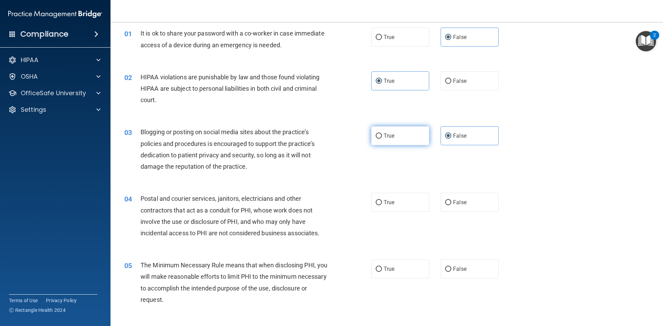
scroll to position [69, 0]
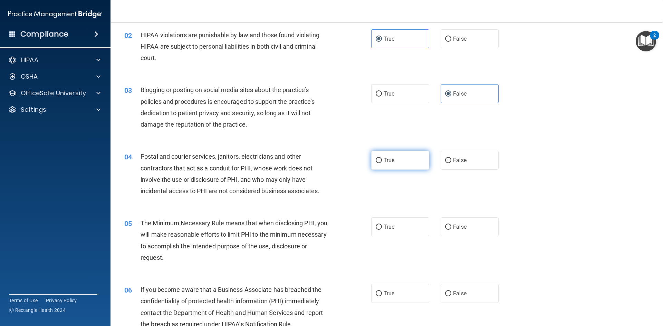
click at [405, 158] on label "True" at bounding box center [400, 160] width 58 height 19
click at [382, 158] on input "True" at bounding box center [379, 160] width 6 height 5
radio input "true"
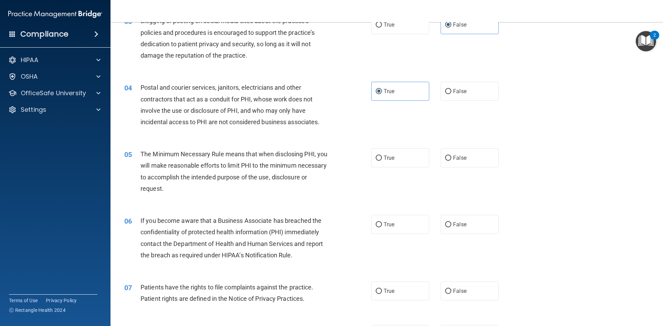
scroll to position [173, 0]
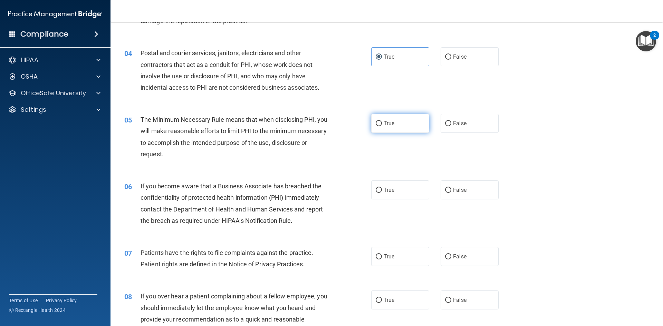
click at [400, 122] on label "True" at bounding box center [400, 123] width 58 height 19
click at [382, 122] on input "True" at bounding box center [379, 123] width 6 height 5
radio input "true"
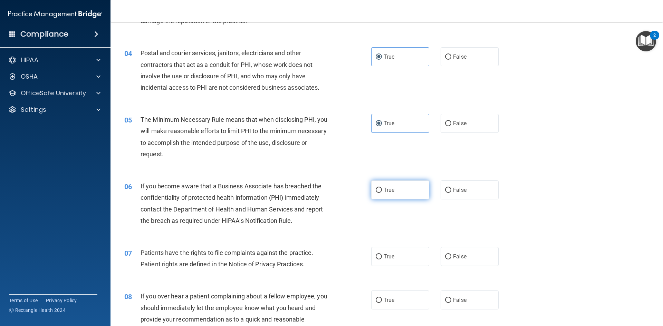
click at [401, 193] on label "True" at bounding box center [400, 190] width 58 height 19
click at [382, 193] on input "True" at bounding box center [379, 190] width 6 height 5
radio input "true"
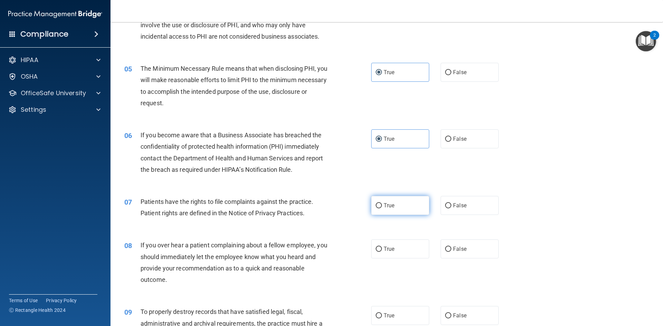
scroll to position [242, 0]
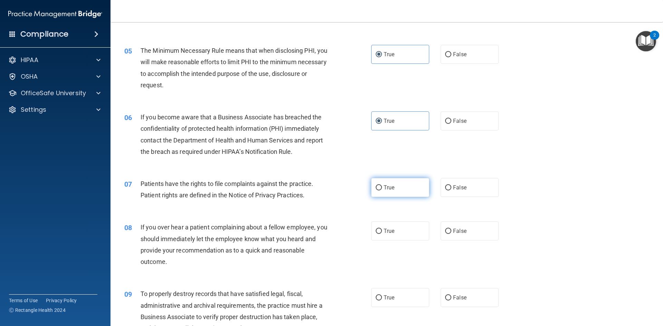
click at [396, 186] on label "True" at bounding box center [400, 187] width 58 height 19
click at [382, 186] on input "True" at bounding box center [379, 187] width 6 height 5
radio input "true"
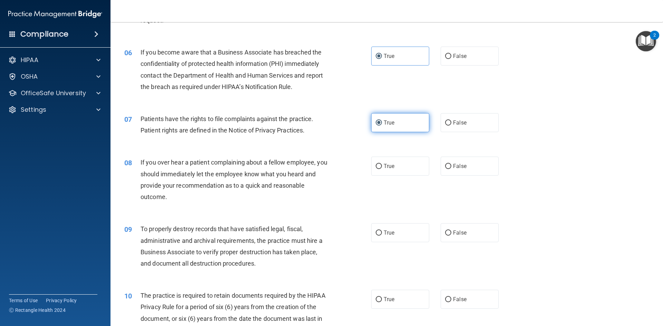
scroll to position [311, 0]
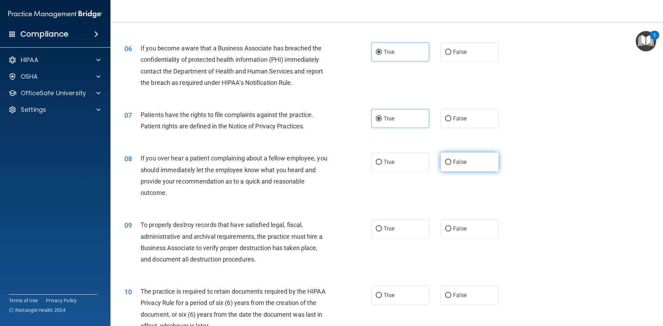
click at [445, 160] on input "False" at bounding box center [448, 162] width 6 height 5
radio input "true"
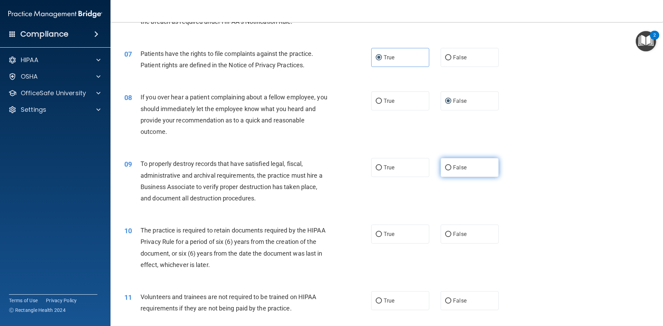
scroll to position [380, 0]
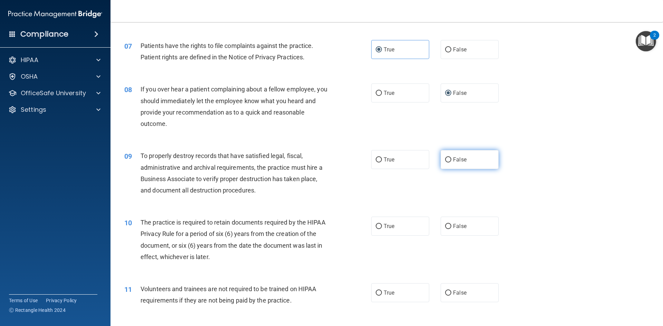
click at [453, 162] on span "False" at bounding box center [459, 159] width 13 height 7
click at [451, 162] on input "False" at bounding box center [448, 159] width 6 height 5
radio input "true"
click at [384, 225] on span "True" at bounding box center [389, 226] width 11 height 7
click at [381, 229] on label "True" at bounding box center [400, 226] width 58 height 19
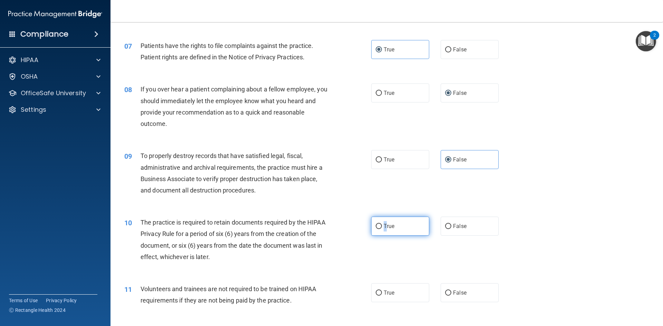
click at [381, 229] on input "True" at bounding box center [379, 226] width 6 height 5
radio input "true"
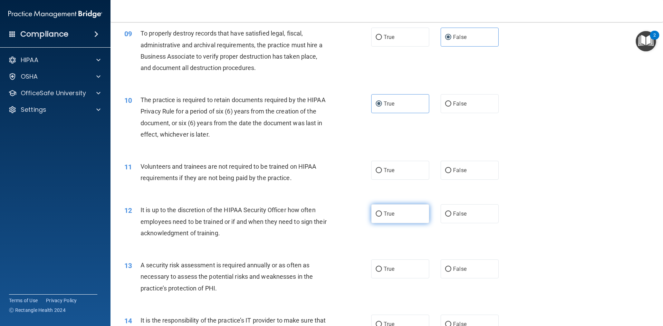
scroll to position [518, 0]
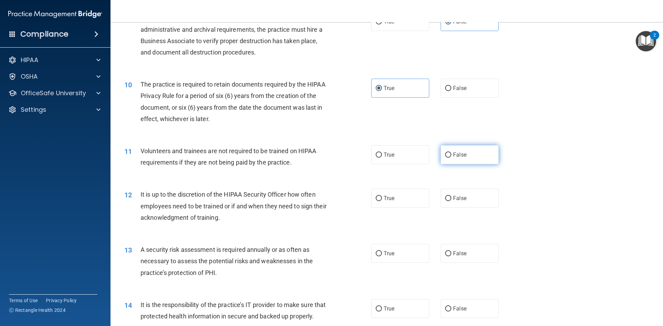
drag, startPoint x: 472, startPoint y: 159, endPoint x: 475, endPoint y: 152, distance: 8.0
click at [472, 159] on label "False" at bounding box center [469, 154] width 58 height 19
click at [451, 158] on input "False" at bounding box center [448, 155] width 6 height 5
radio input "true"
click at [468, 195] on label "False" at bounding box center [469, 198] width 58 height 19
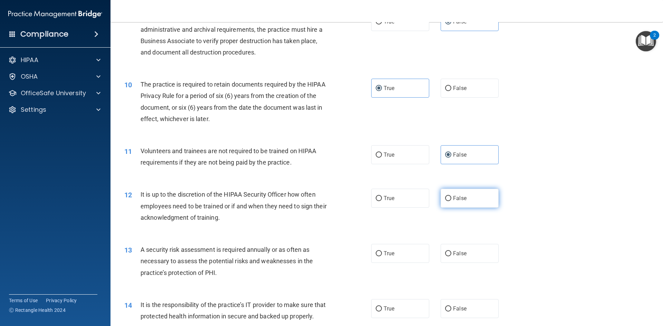
click at [451, 196] on input "False" at bounding box center [448, 198] width 6 height 5
radio input "true"
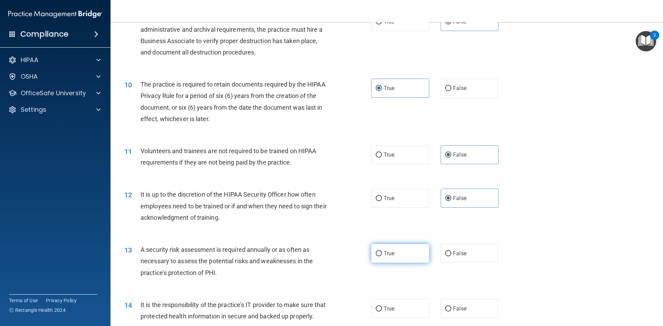
click at [405, 255] on label "True" at bounding box center [400, 253] width 58 height 19
click at [382, 255] on input "True" at bounding box center [379, 253] width 6 height 5
radio input "true"
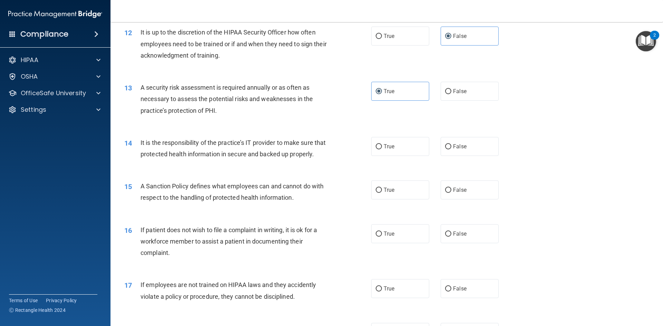
scroll to position [690, 0]
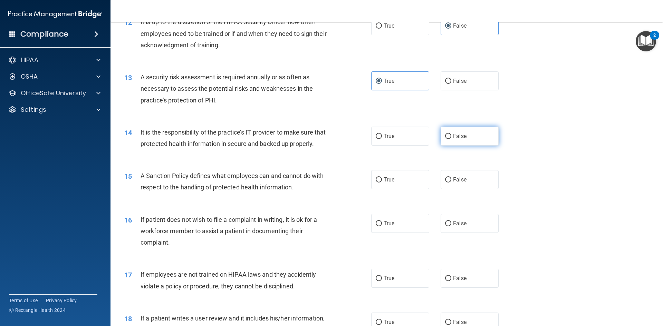
click at [459, 140] on label "False" at bounding box center [469, 136] width 58 height 19
click at [451, 139] on input "False" at bounding box center [448, 136] width 6 height 5
radio input "true"
click at [391, 183] on span "True" at bounding box center [389, 179] width 11 height 7
click at [382, 183] on input "True" at bounding box center [379, 179] width 6 height 5
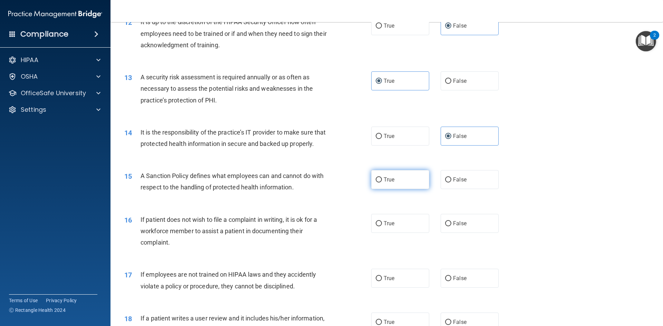
radio input "true"
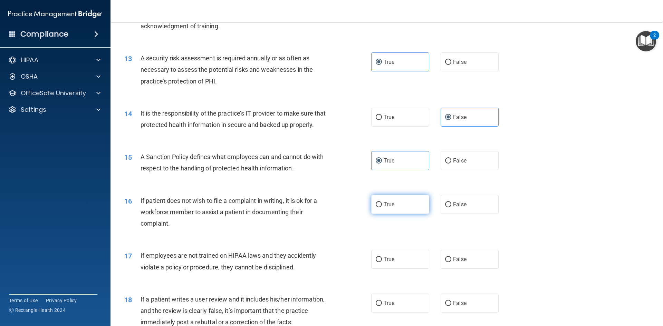
scroll to position [725, 0]
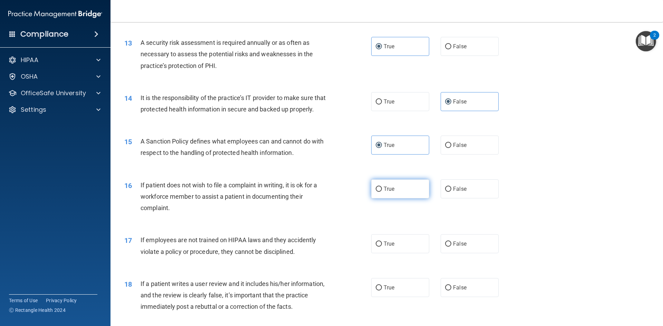
click at [372, 198] on label "True" at bounding box center [400, 189] width 58 height 19
click at [376, 192] on input "True" at bounding box center [379, 189] width 6 height 5
radio input "true"
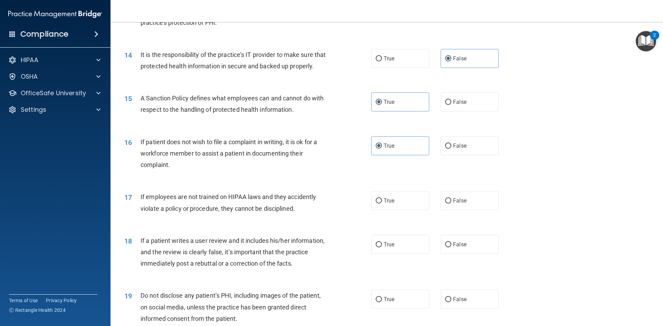
scroll to position [794, 0]
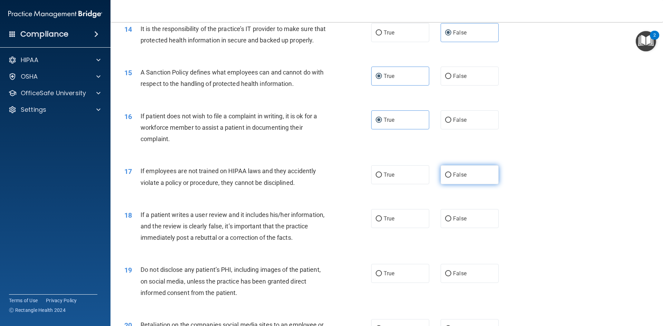
click at [457, 178] on span "False" at bounding box center [459, 175] width 13 height 7
click at [451, 178] on input "False" at bounding box center [448, 175] width 6 height 5
radio input "true"
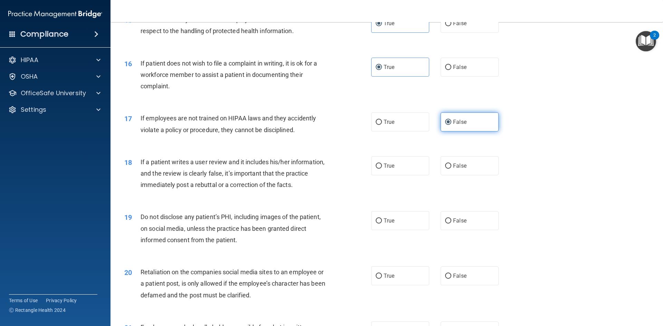
scroll to position [898, 0]
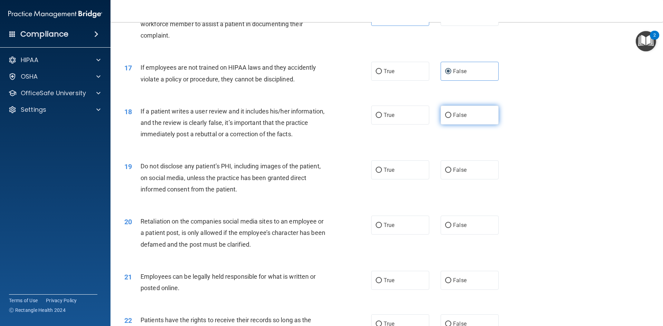
click at [456, 123] on label "False" at bounding box center [469, 115] width 58 height 19
click at [451, 118] on input "False" at bounding box center [448, 115] width 6 height 5
radio input "true"
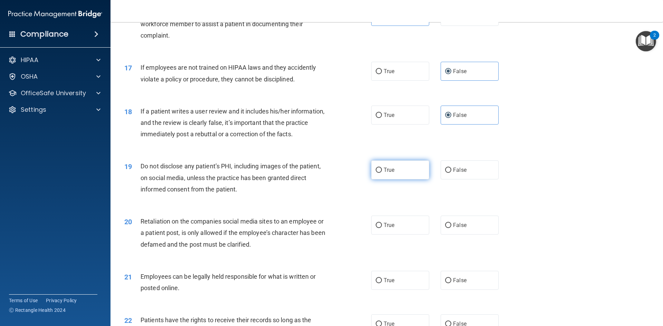
click at [401, 180] on label "True" at bounding box center [400, 170] width 58 height 19
click at [382, 173] on input "True" at bounding box center [379, 170] width 6 height 5
radio input "true"
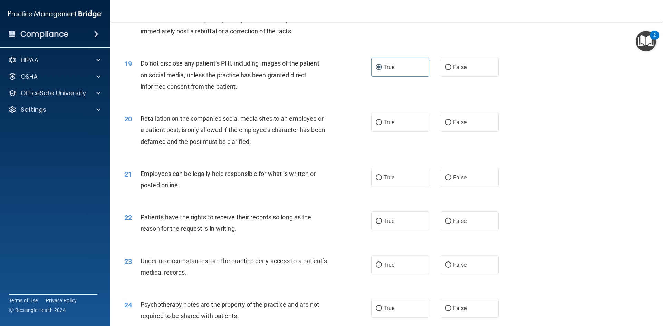
scroll to position [1001, 0]
click at [449, 131] on label "False" at bounding box center [469, 121] width 58 height 19
click at [449, 125] on input "False" at bounding box center [448, 121] width 6 height 5
radio input "true"
click at [385, 180] on span "True" at bounding box center [389, 177] width 11 height 7
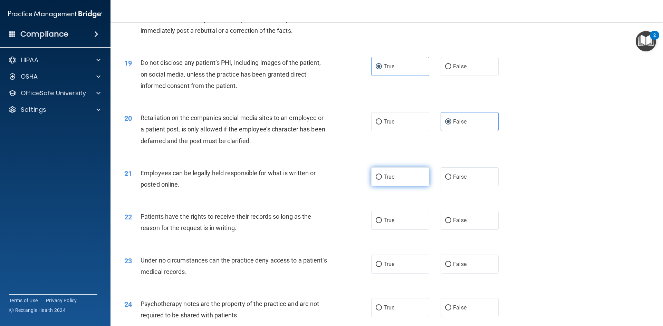
click at [382, 180] on input "True" at bounding box center [379, 177] width 6 height 5
radio input "true"
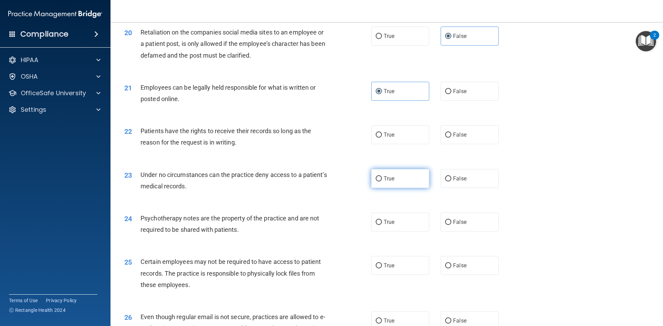
scroll to position [1105, 0]
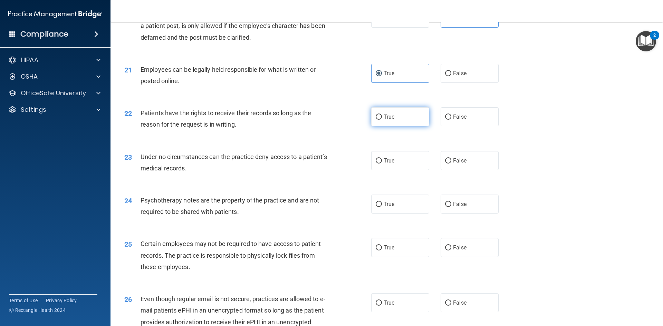
click at [395, 126] on label "True" at bounding box center [400, 116] width 58 height 19
click at [382, 120] on input "True" at bounding box center [379, 117] width 6 height 5
radio input "true"
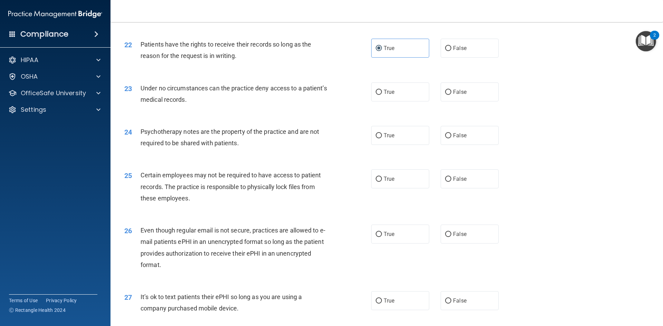
scroll to position [1174, 0]
click at [419, 101] on label "True" at bounding box center [400, 91] width 58 height 19
click at [382, 95] on input "True" at bounding box center [379, 91] width 6 height 5
radio input "true"
click at [454, 188] on label "False" at bounding box center [469, 178] width 58 height 19
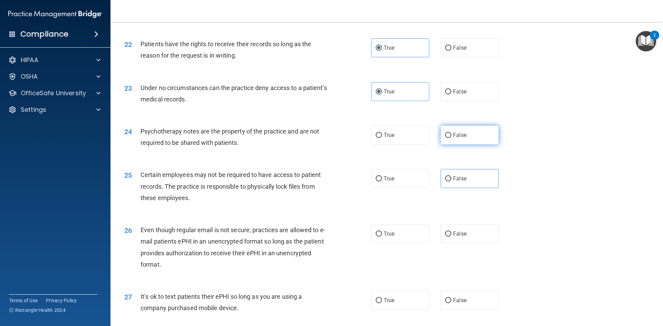
click at [454, 138] on span "False" at bounding box center [459, 135] width 13 height 7
click at [451, 138] on input "False" at bounding box center [448, 135] width 6 height 5
radio input "true"
click at [446, 186] on label "False" at bounding box center [469, 178] width 58 height 19
click at [446, 182] on input "False" at bounding box center [448, 178] width 6 height 5
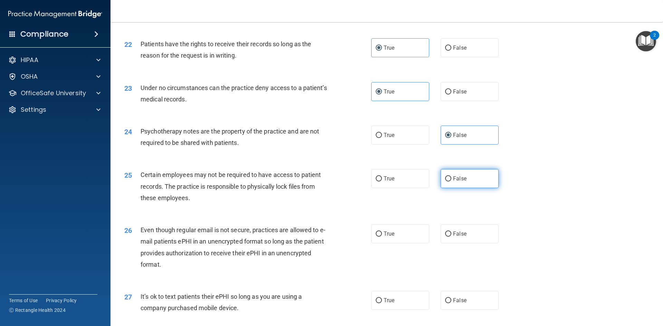
radio input "true"
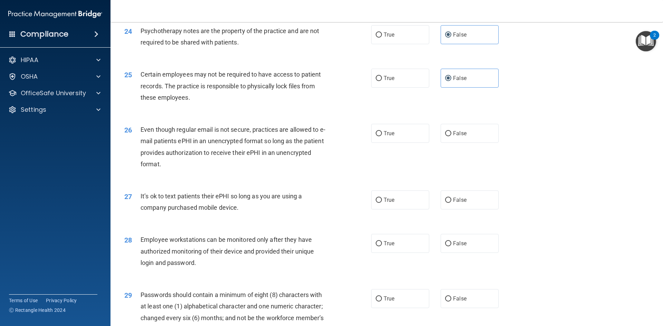
scroll to position [1312, 0]
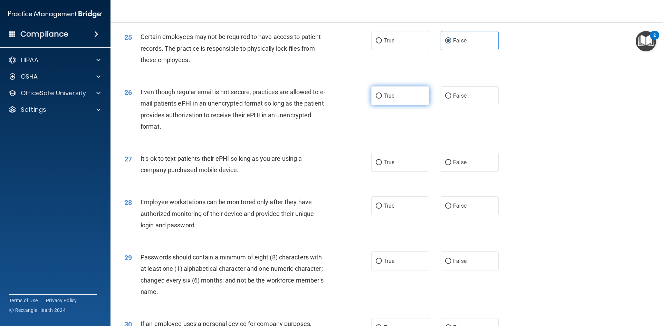
click at [391, 99] on span "True" at bounding box center [389, 96] width 11 height 7
click at [382, 99] on input "True" at bounding box center [379, 96] width 6 height 5
radio input "true"
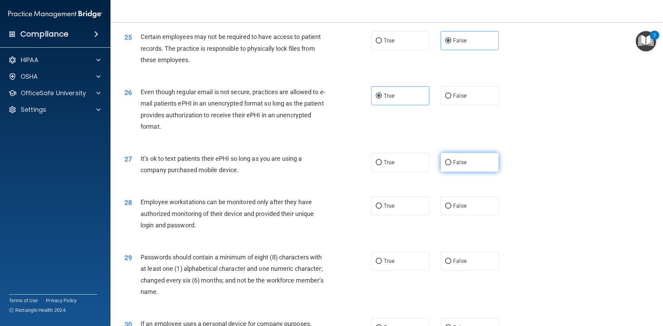
click at [445, 168] on label "False" at bounding box center [469, 162] width 58 height 19
click at [445, 165] on input "False" at bounding box center [448, 162] width 6 height 5
radio input "true"
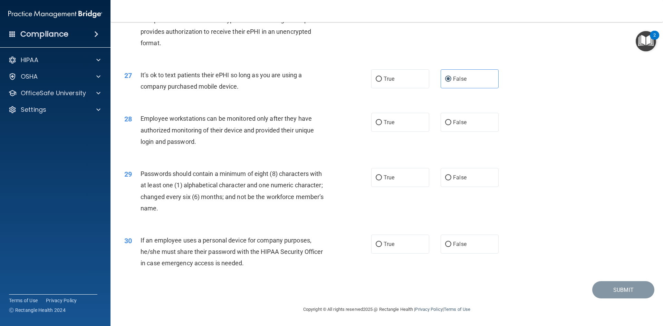
scroll to position [1407, 0]
click at [461, 129] on label "False" at bounding box center [469, 122] width 58 height 19
click at [451, 125] on input "False" at bounding box center [448, 122] width 6 height 5
radio input "true"
click at [404, 180] on label "True" at bounding box center [400, 177] width 58 height 19
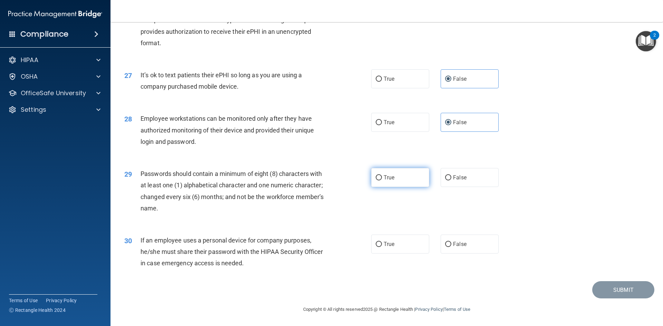
click at [382, 180] on input "True" at bounding box center [379, 177] width 6 height 5
radio input "true"
click at [457, 242] on span "False" at bounding box center [459, 244] width 13 height 7
click at [451, 242] on input "False" at bounding box center [448, 244] width 6 height 5
radio input "true"
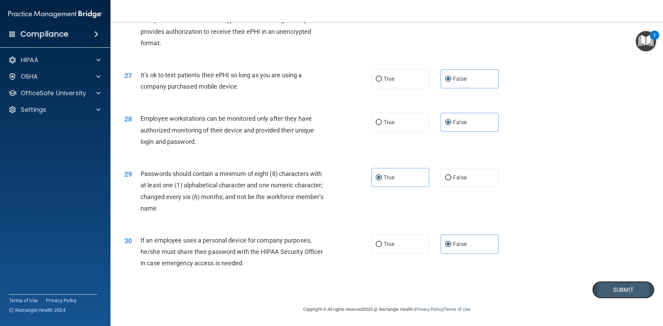
click at [612, 288] on button "Submit" at bounding box center [623, 290] width 62 height 18
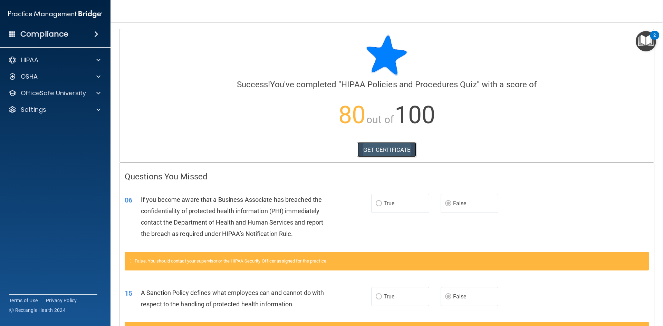
click at [397, 150] on link "GET CERTIFICATE" at bounding box center [386, 149] width 59 height 15
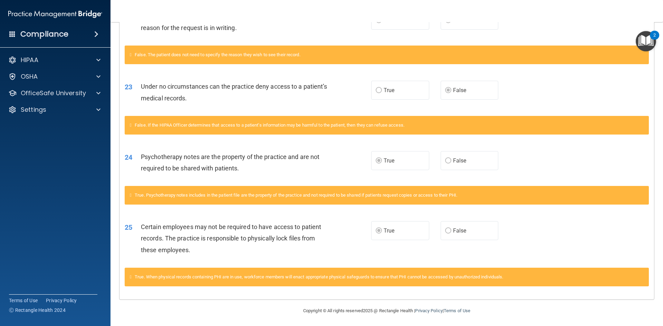
scroll to position [348, 0]
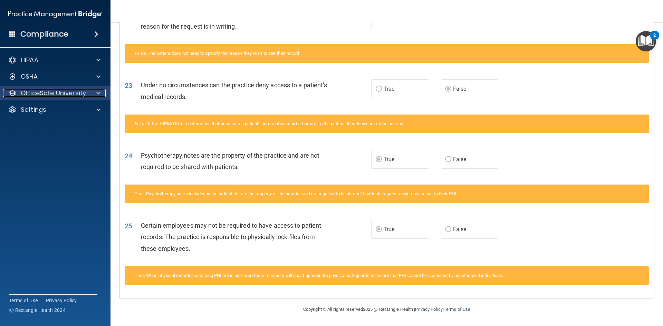
click at [102, 94] on div at bounding box center [97, 93] width 17 height 8
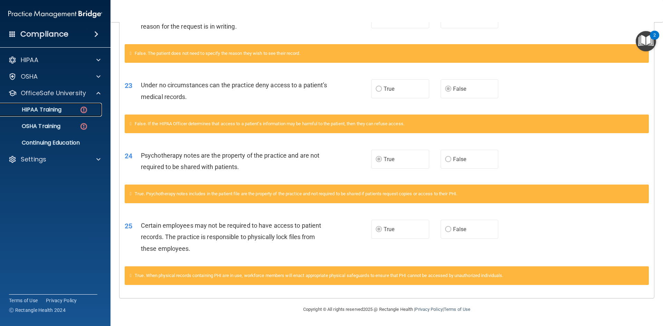
click at [64, 110] on div "HIPAA Training" at bounding box center [51, 109] width 94 height 7
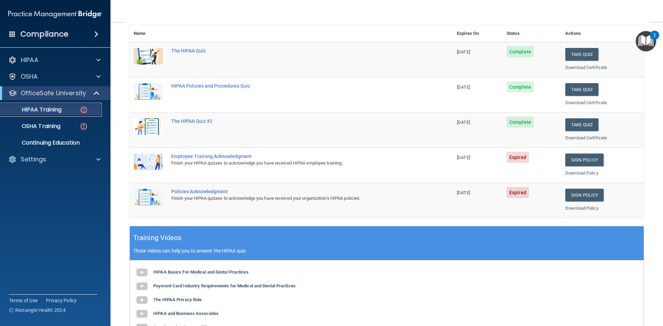
scroll to position [56, 0]
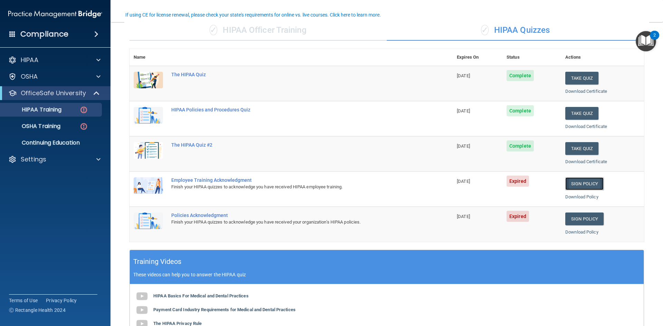
click at [589, 183] on link "Sign Policy" at bounding box center [584, 183] width 38 height 13
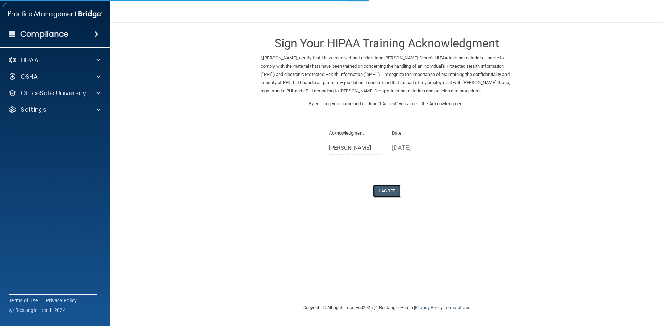
click at [390, 192] on button "I Agree" at bounding box center [387, 191] width 28 height 13
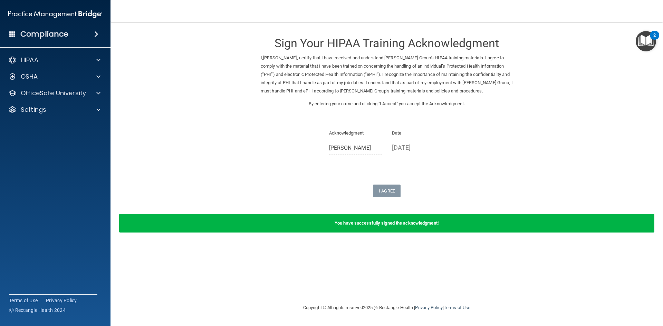
drag, startPoint x: 45, startPoint y: 87, endPoint x: 34, endPoint y: 85, distance: 10.7
click at [43, 88] on div "OfficeSafe University" at bounding box center [55, 93] width 111 height 14
click at [101, 94] on div at bounding box center [97, 93] width 17 height 8
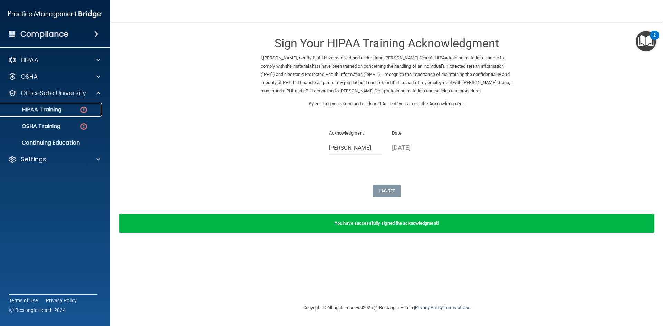
click at [66, 113] on div "HIPAA Training" at bounding box center [51, 109] width 94 height 7
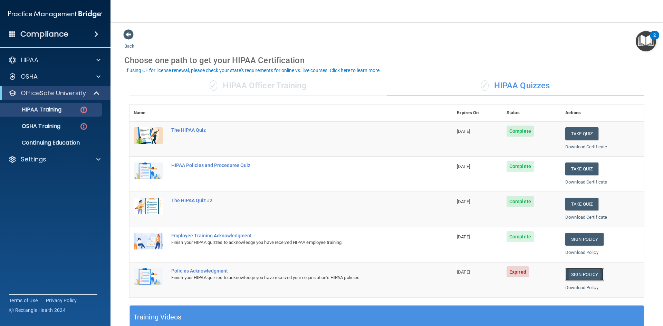
click at [574, 275] on link "Sign Policy" at bounding box center [584, 274] width 38 height 13
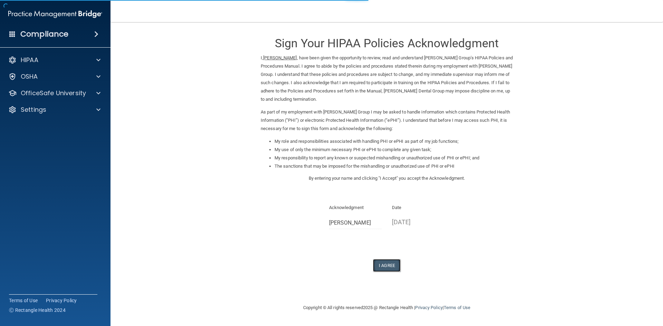
click at [387, 263] on button "I Agree" at bounding box center [387, 265] width 28 height 13
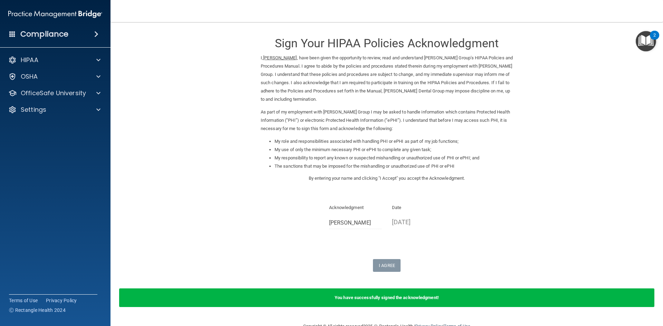
click at [50, 86] on div "HIPAA Documents and Policies Report an Incident Business Associates Emergency P…" at bounding box center [55, 86] width 111 height 72
click at [50, 90] on p "OfficeSafe University" at bounding box center [53, 93] width 65 height 8
click at [50, 123] on p "OSHA Training" at bounding box center [32, 126] width 56 height 7
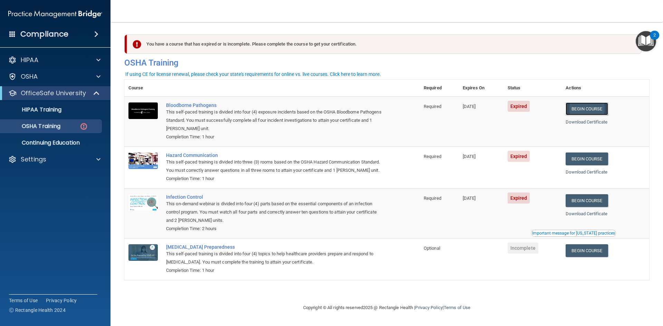
click at [594, 107] on link "Begin Course" at bounding box center [586, 109] width 42 height 13
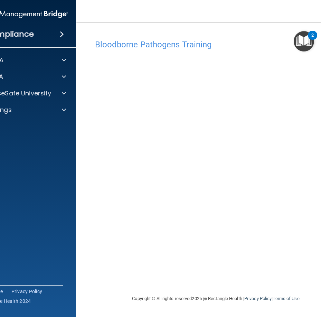
scroll to position [0, 35]
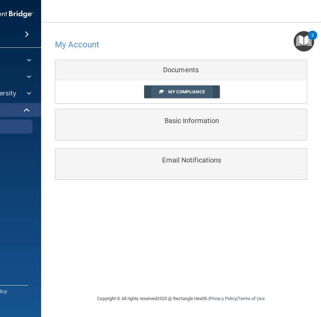
click at [204, 87] on link "My Compliance" at bounding box center [182, 91] width 76 height 13
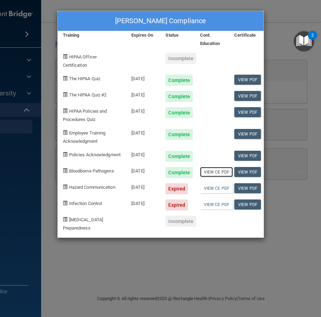
click at [225, 177] on link "View CE PDF" at bounding box center [216, 172] width 33 height 10
click at [246, 176] on link "View PDF" at bounding box center [247, 172] width 27 height 10
click at [45, 40] on div "Kara Nelson's Compliance Training Expires On Status Cont. Education Certificate…" at bounding box center [160, 158] width 321 height 317
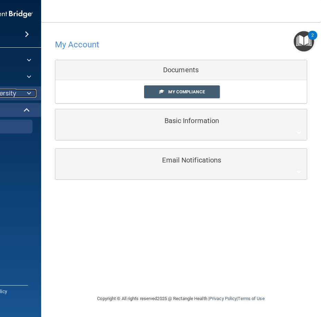
click at [29, 95] on span at bounding box center [29, 93] width 4 height 8
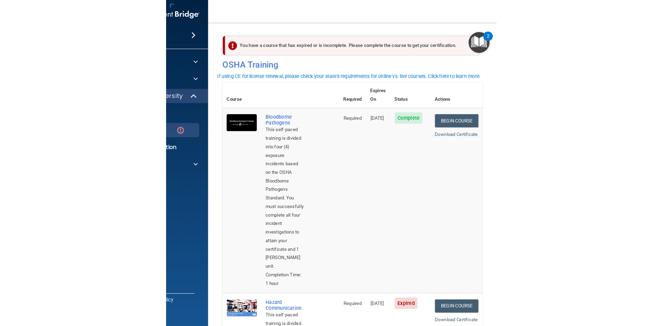
scroll to position [104, 0]
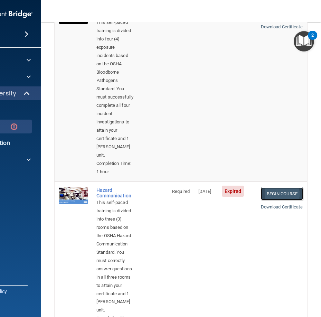
click at [283, 189] on link "Begin Course" at bounding box center [282, 193] width 42 height 13
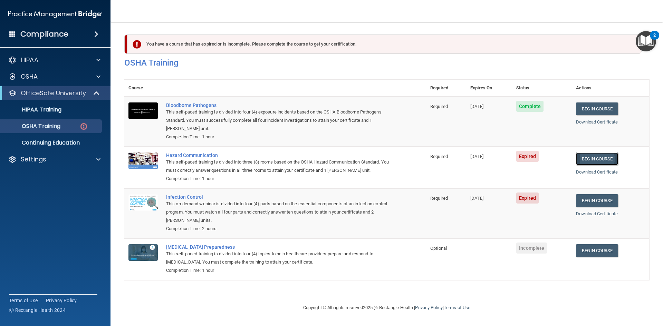
scroll to position [0, 0]
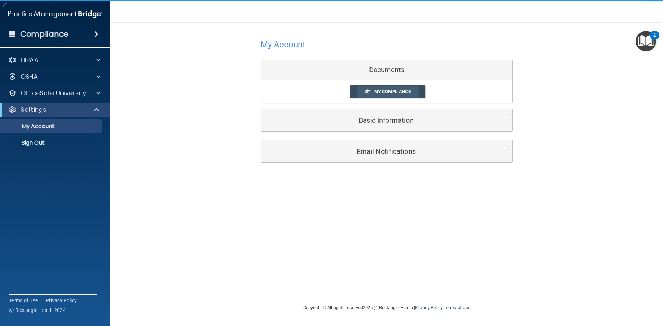
click at [320, 94] on span "My Compliance" at bounding box center [392, 91] width 36 height 5
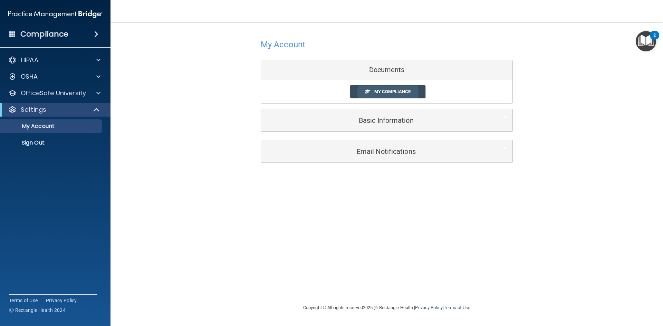
click at [320, 92] on span "My Compliance" at bounding box center [392, 91] width 36 height 5
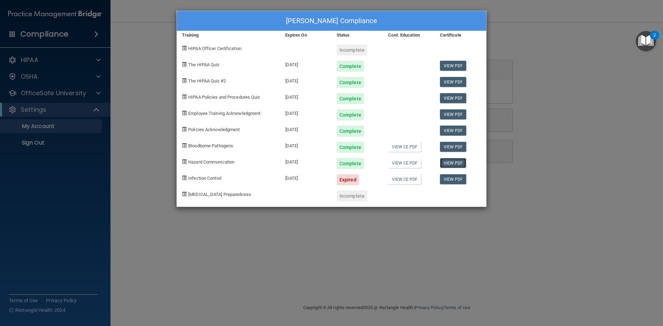
click at [320, 165] on link "View PDF" at bounding box center [453, 163] width 27 height 10
click at [320, 166] on link "View CE PDF" at bounding box center [404, 163] width 33 height 10
click at [65, 158] on div "Kara Nelson's Compliance Training Expires On Status Cont. Education Certificate…" at bounding box center [331, 163] width 663 height 326
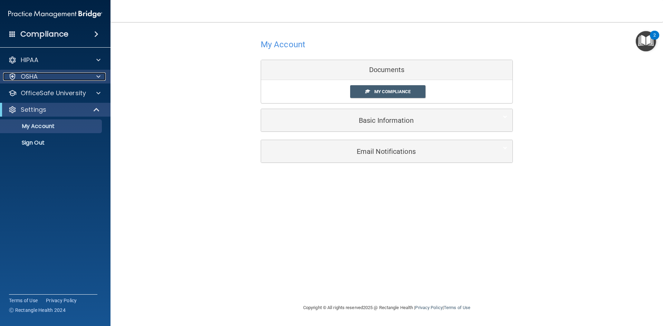
click at [95, 74] on div at bounding box center [97, 76] width 17 height 8
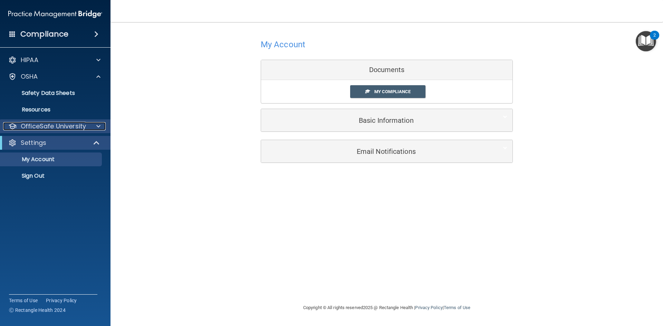
click at [90, 125] on div at bounding box center [97, 126] width 17 height 8
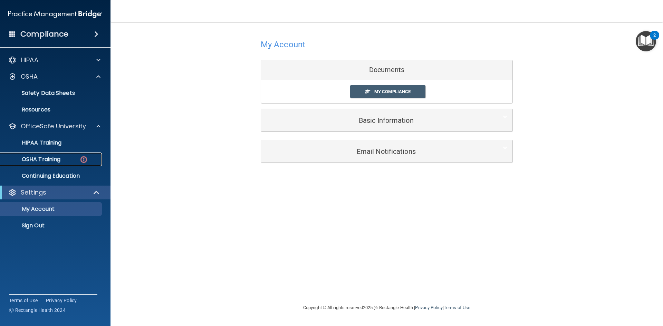
click at [72, 161] on div "OSHA Training" at bounding box center [51, 159] width 94 height 7
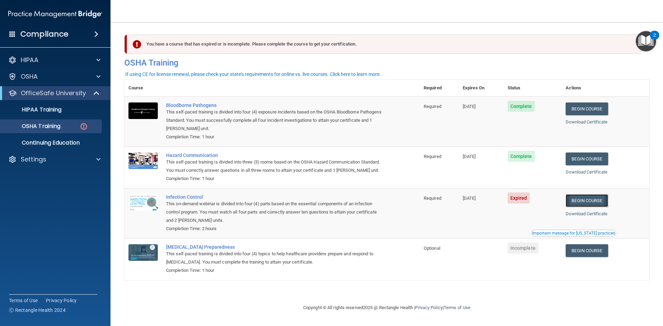
click at [320, 204] on link "Begin Course" at bounding box center [586, 200] width 42 height 13
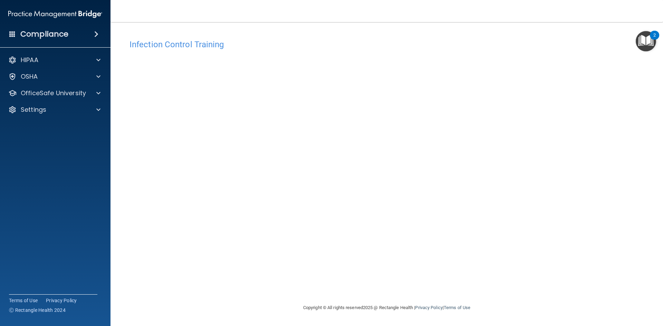
drag, startPoint x: 566, startPoint y: 45, endPoint x: 565, endPoint y: 50, distance: 5.0
click at [566, 47] on h4 "Infection Control Training" at bounding box center [386, 44] width 514 height 9
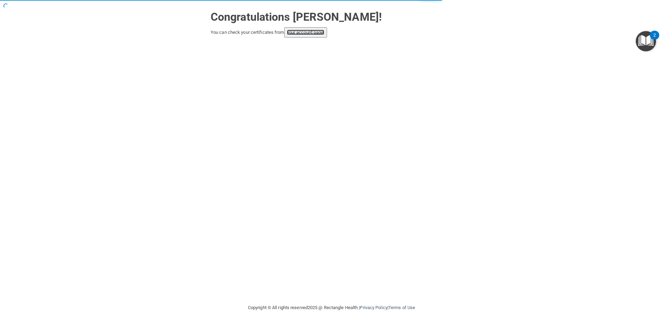
click at [311, 33] on link "your account page!" at bounding box center [306, 32] width 38 height 5
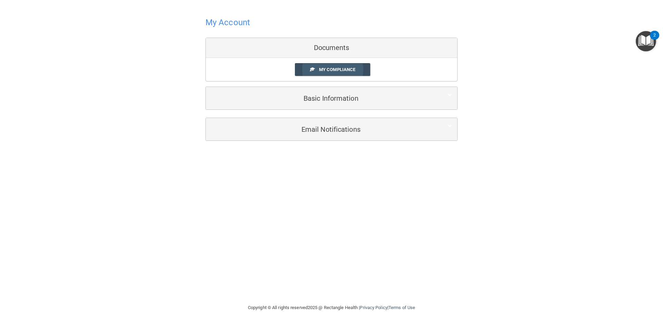
click at [320, 66] on link "My Compliance" at bounding box center [333, 69] width 76 height 13
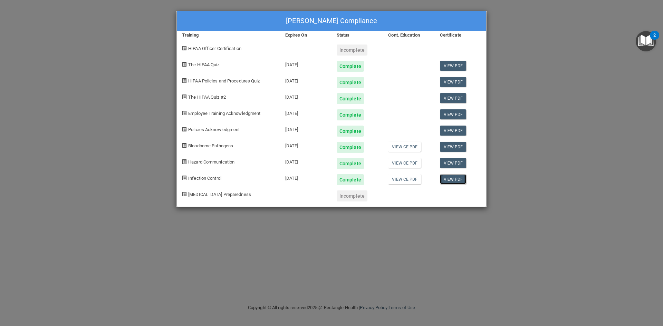
click at [453, 178] on link "View PDF" at bounding box center [453, 179] width 27 height 10
click at [403, 181] on link "View CE PDF" at bounding box center [404, 179] width 33 height 10
click at [445, 66] on link "View PDF" at bounding box center [453, 66] width 27 height 10
